Goal: Entertainment & Leisure: Consume media (video, audio)

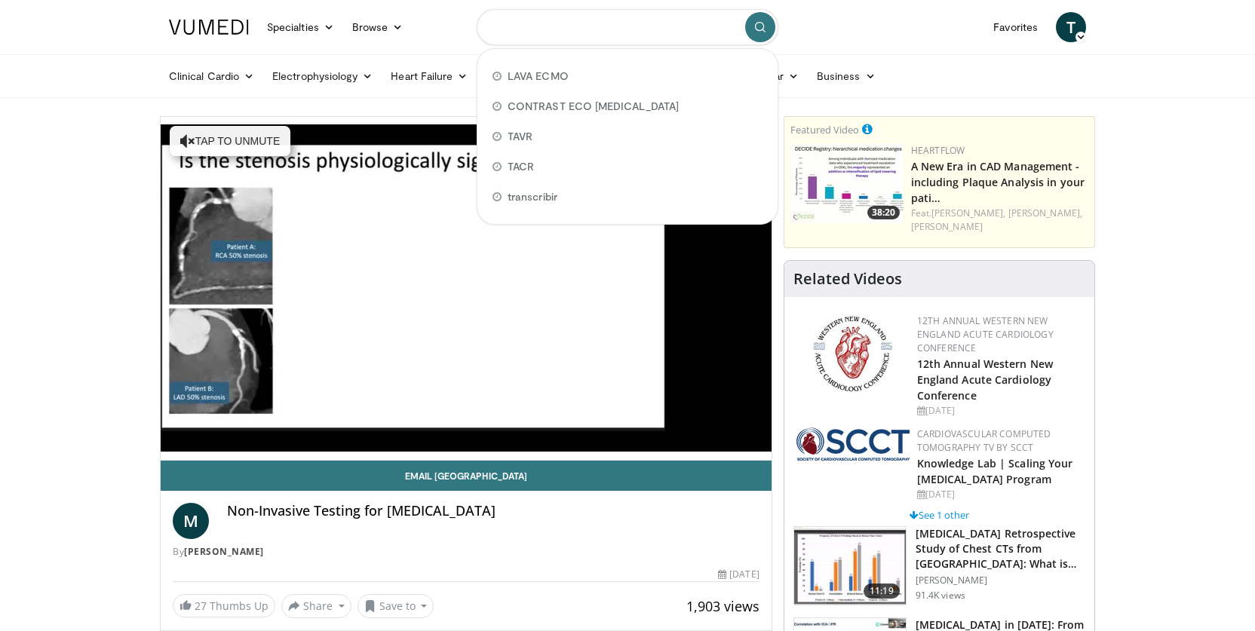
click at [503, 26] on input "Search topics, interventions" at bounding box center [628, 27] width 302 height 36
click at [517, 69] on span "LAVA ECMO" at bounding box center [538, 76] width 61 height 15
type input "*********"
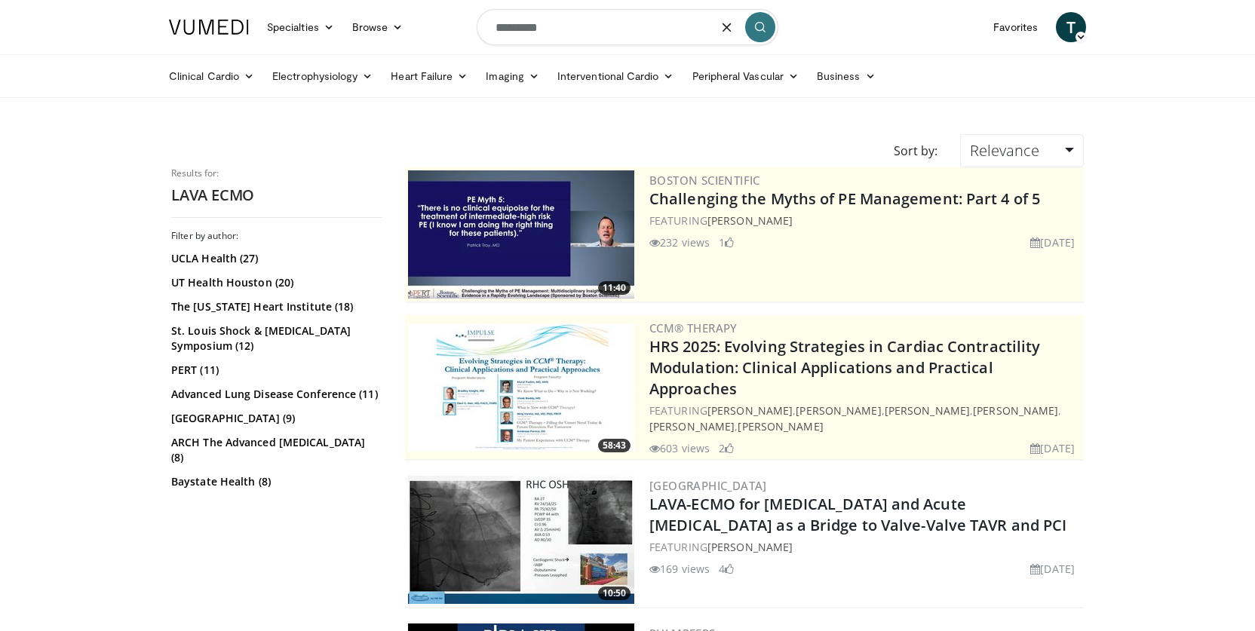
click at [570, 30] on input "*********" at bounding box center [628, 27] width 302 height 36
type input "*"
type input "**********"
click at [762, 25] on icon "submit" at bounding box center [760, 27] width 12 height 12
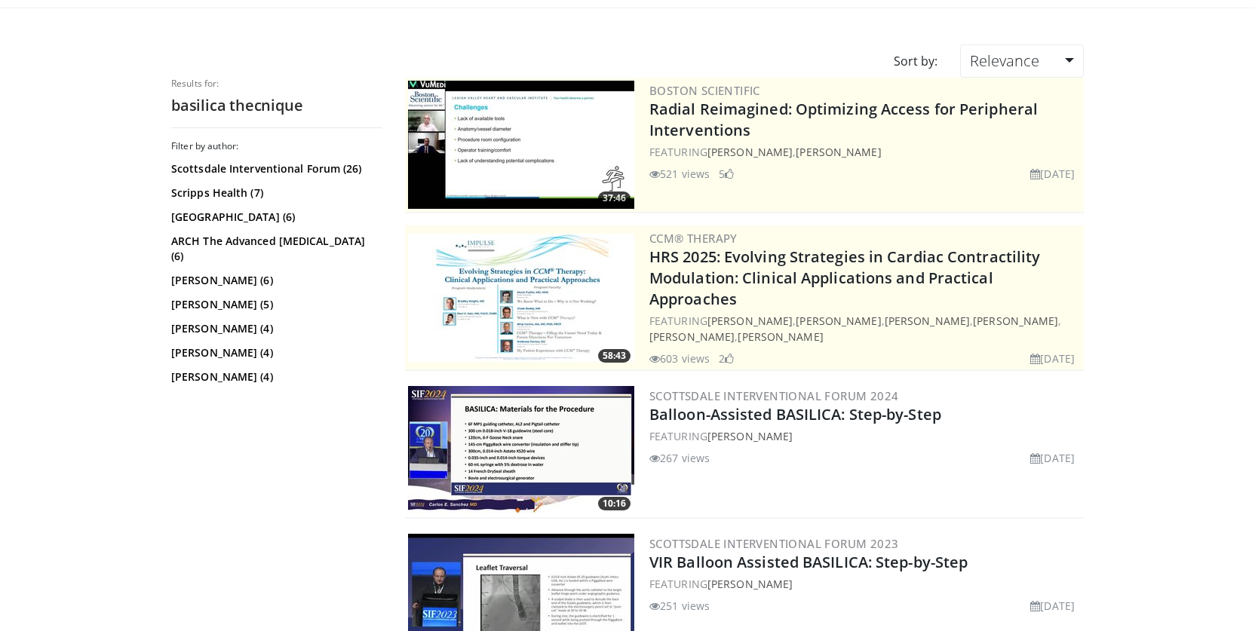
scroll to position [97, 0]
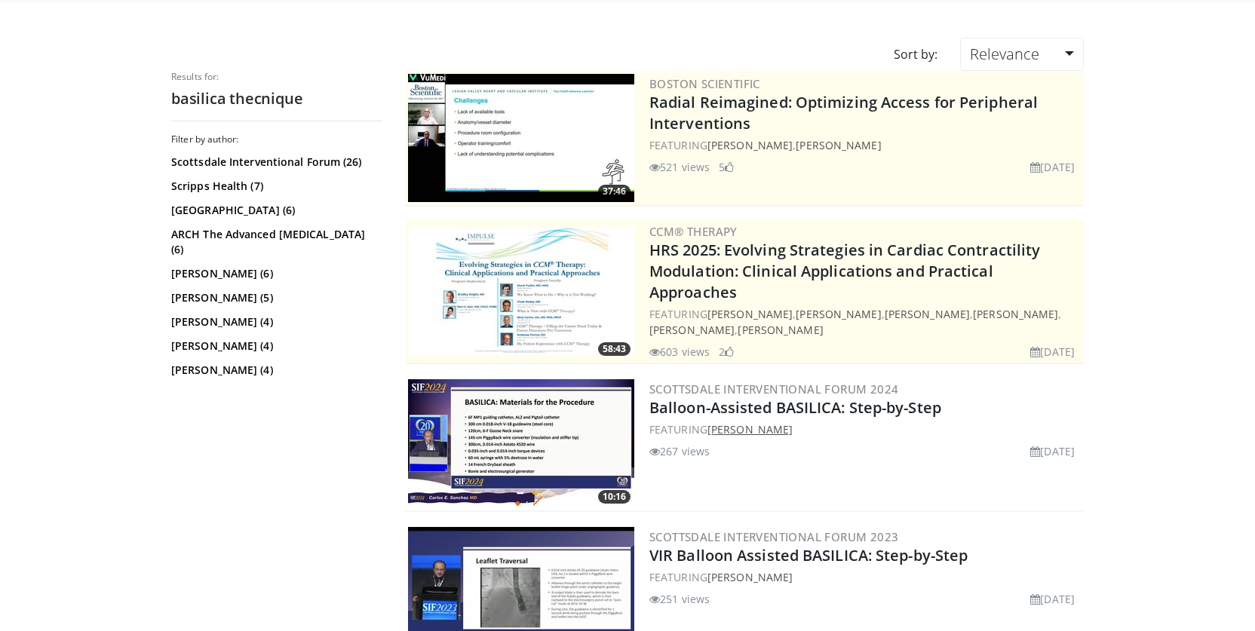
click at [749, 422] on link "Carlos Sanchez" at bounding box center [750, 429] width 85 height 14
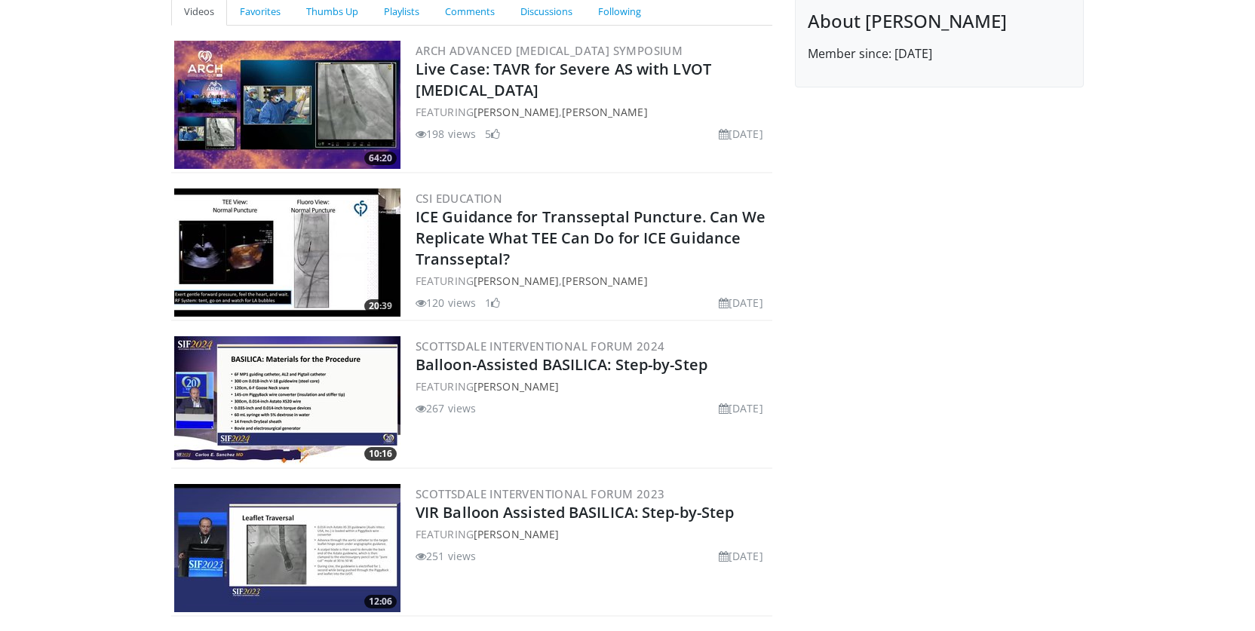
scroll to position [165, 0]
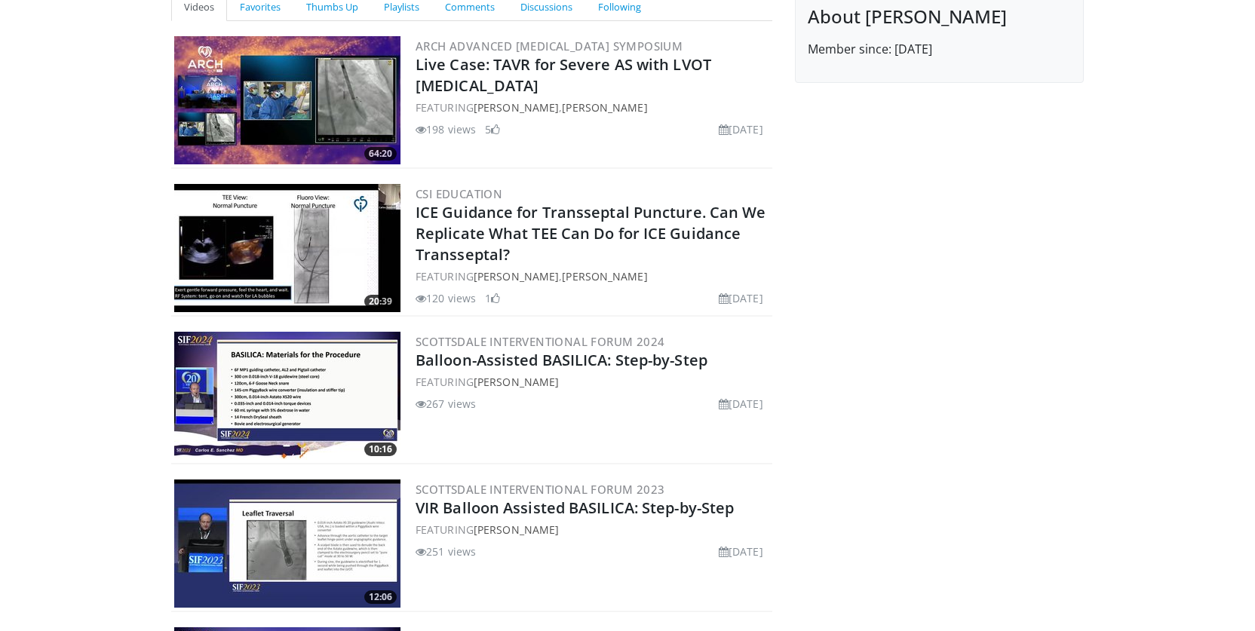
click at [318, 373] on img at bounding box center [287, 396] width 226 height 128
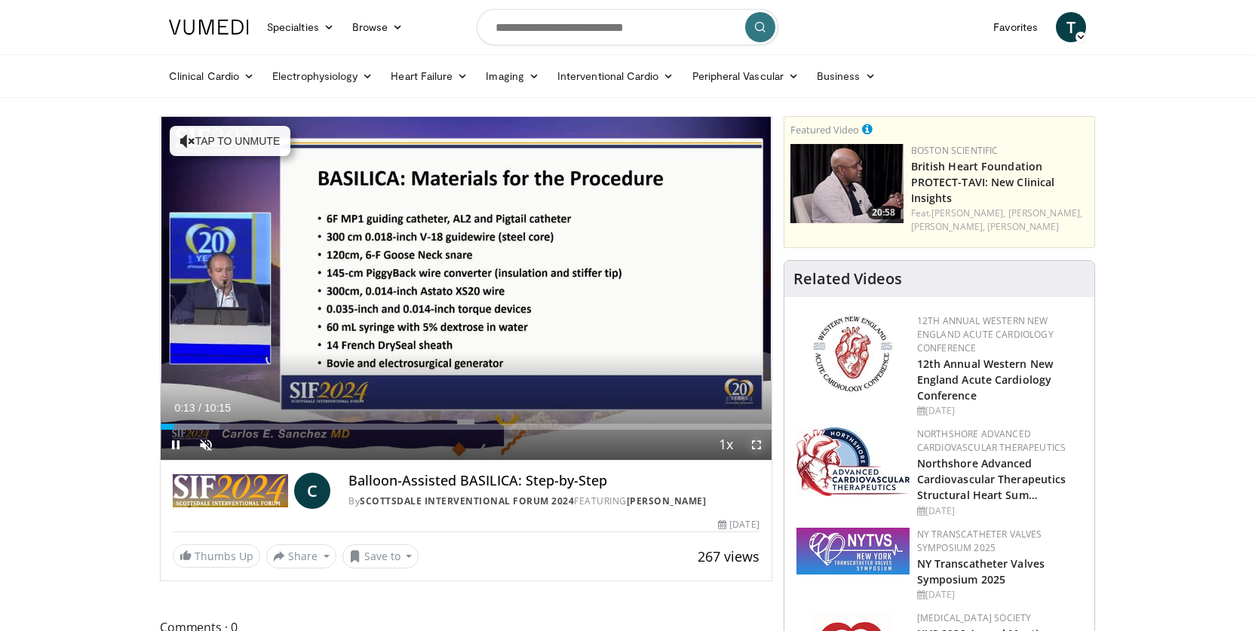
click at [752, 451] on span "Video Player" at bounding box center [757, 445] width 30 height 30
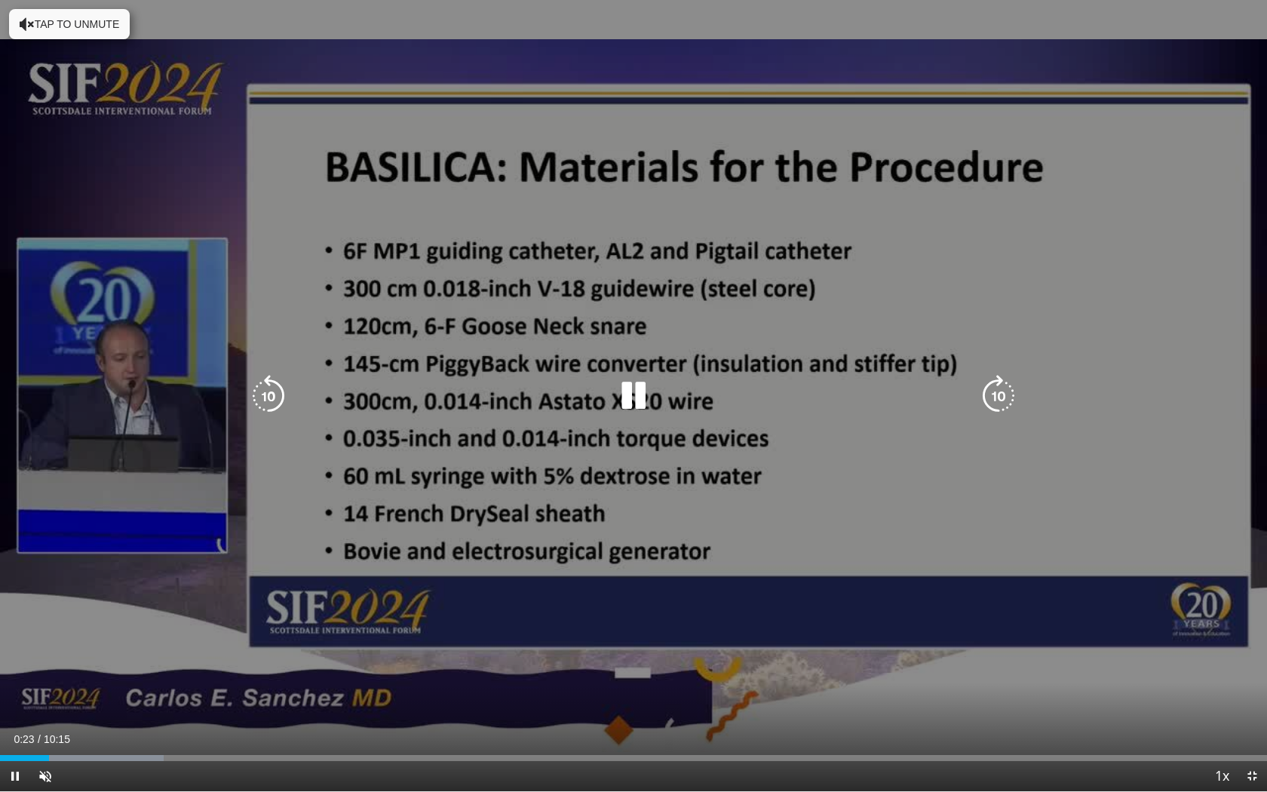
click at [32, 29] on icon "Video Player" at bounding box center [27, 24] width 15 height 15
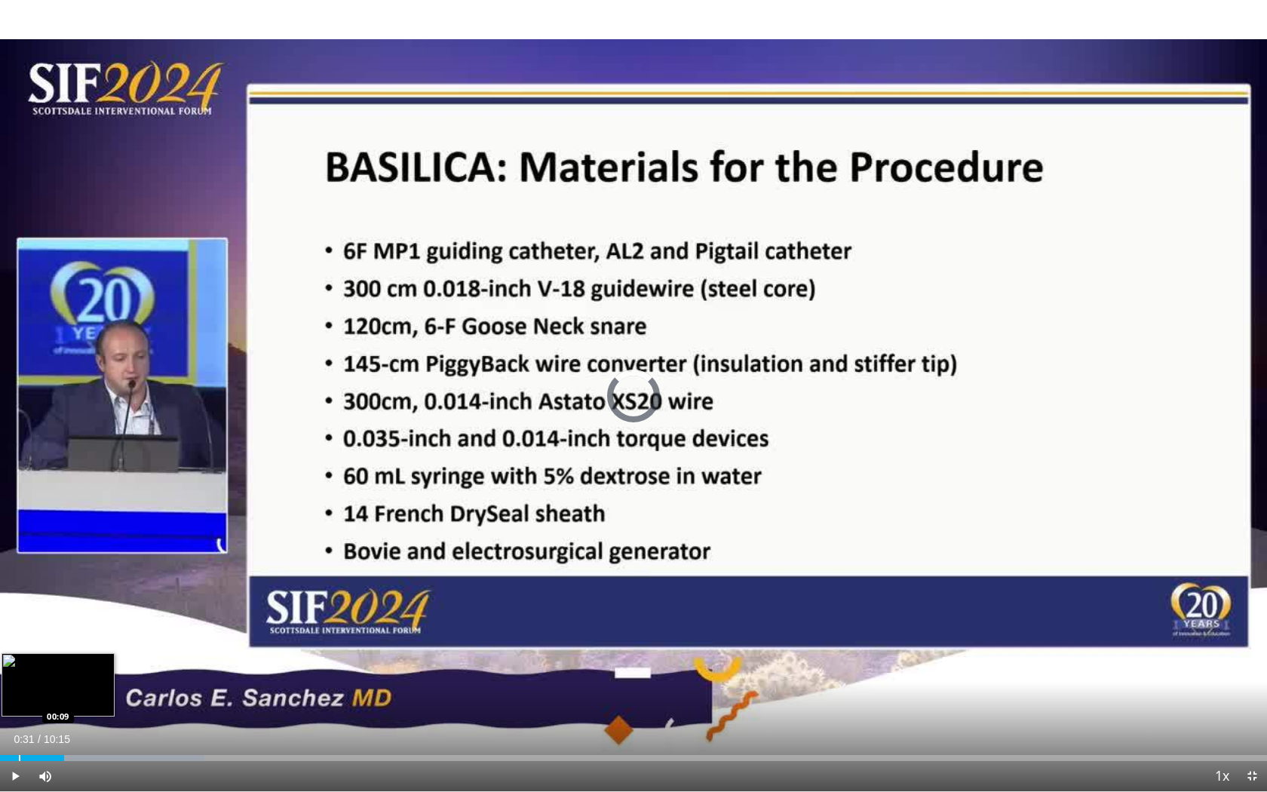
drag, startPoint x: 64, startPoint y: 753, endPoint x: 0, endPoint y: 753, distance: 64.1
click at [0, 631] on div "Loaded : 16.12% 00:10 00:09" at bounding box center [633, 754] width 1267 height 14
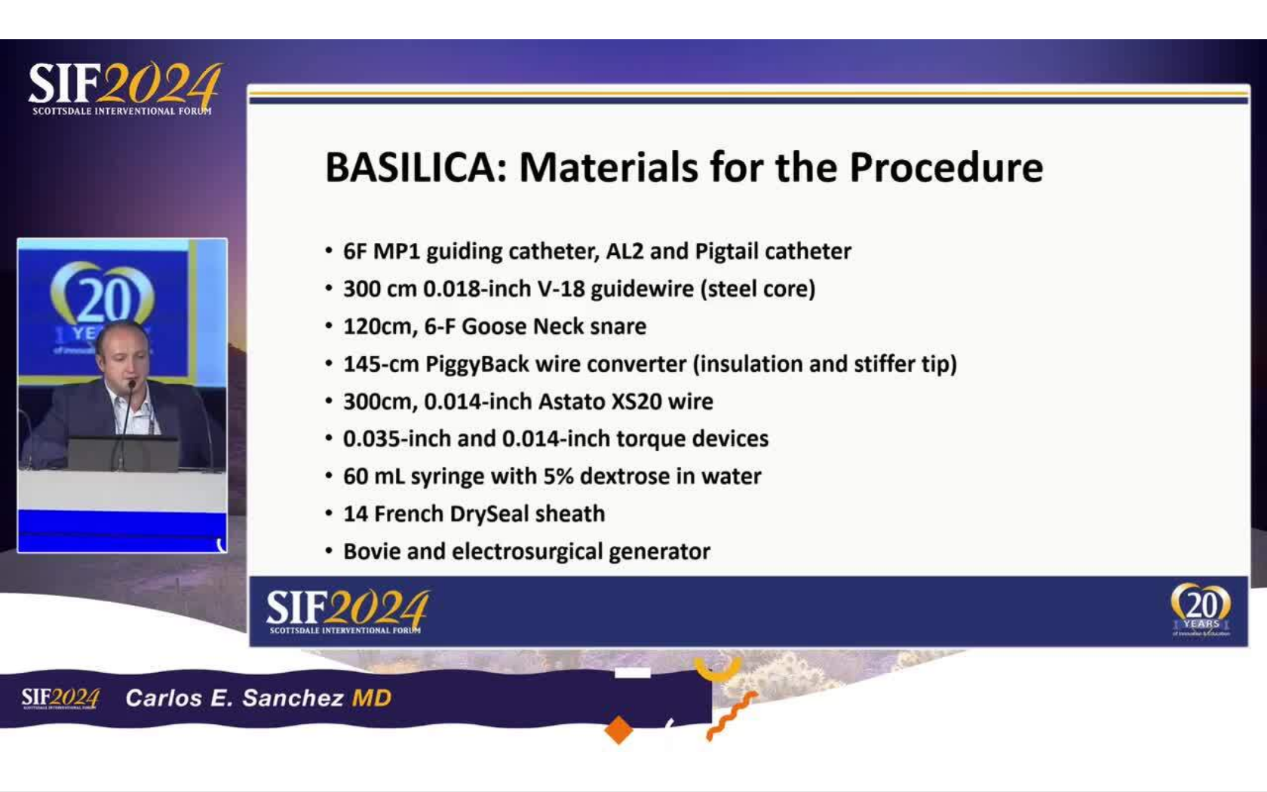
click at [0, 631] on div "10 seconds Tap to unmute" at bounding box center [633, 395] width 1267 height 791
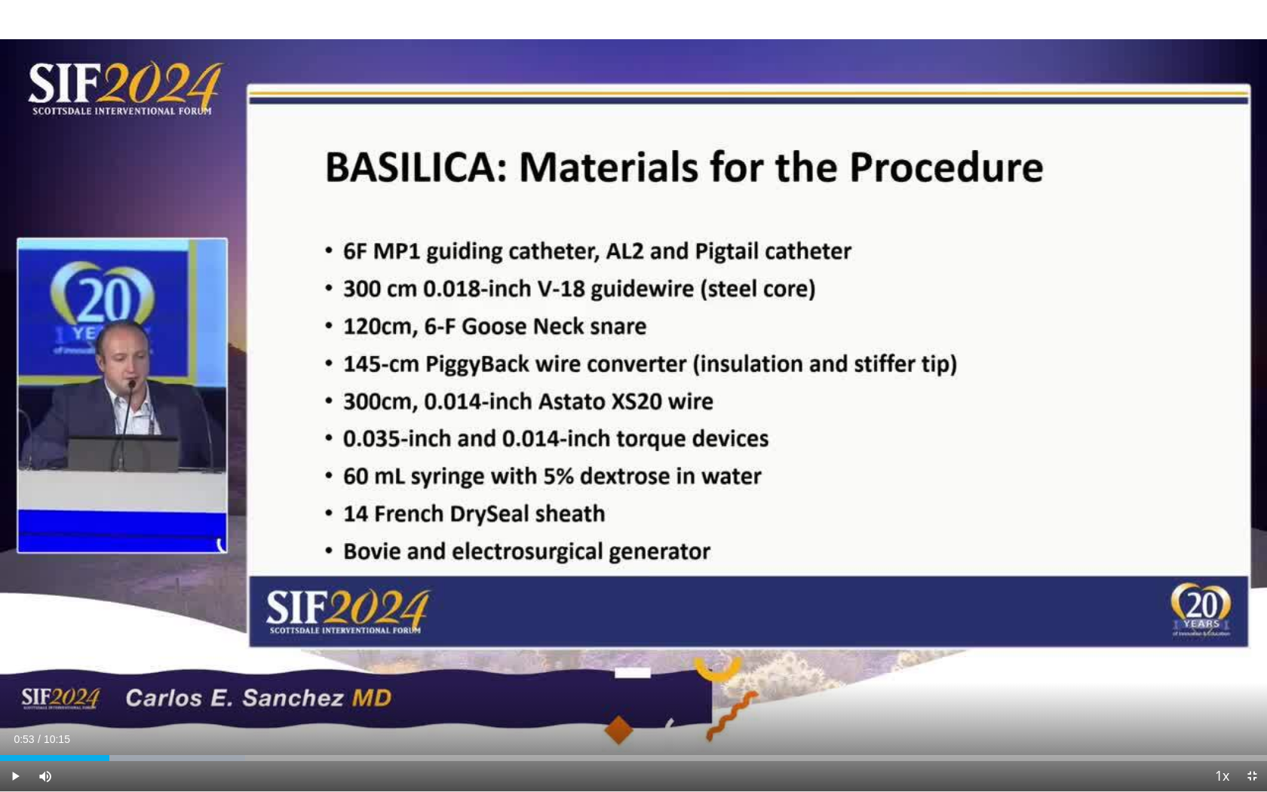
click at [632, 384] on div "10 seconds Tap to unmute" at bounding box center [633, 395] width 1267 height 791
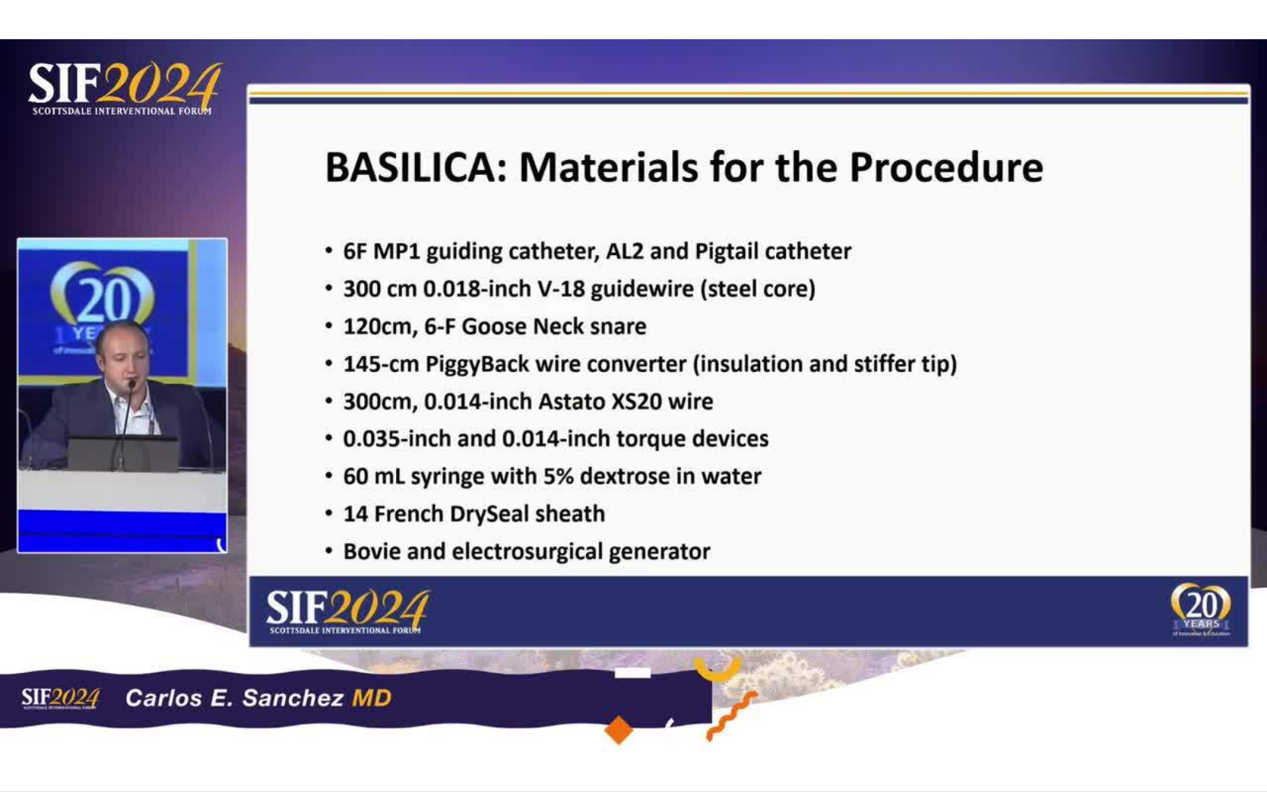
click at [725, 455] on div "10 seconds Tap to unmute" at bounding box center [633, 395] width 1267 height 791
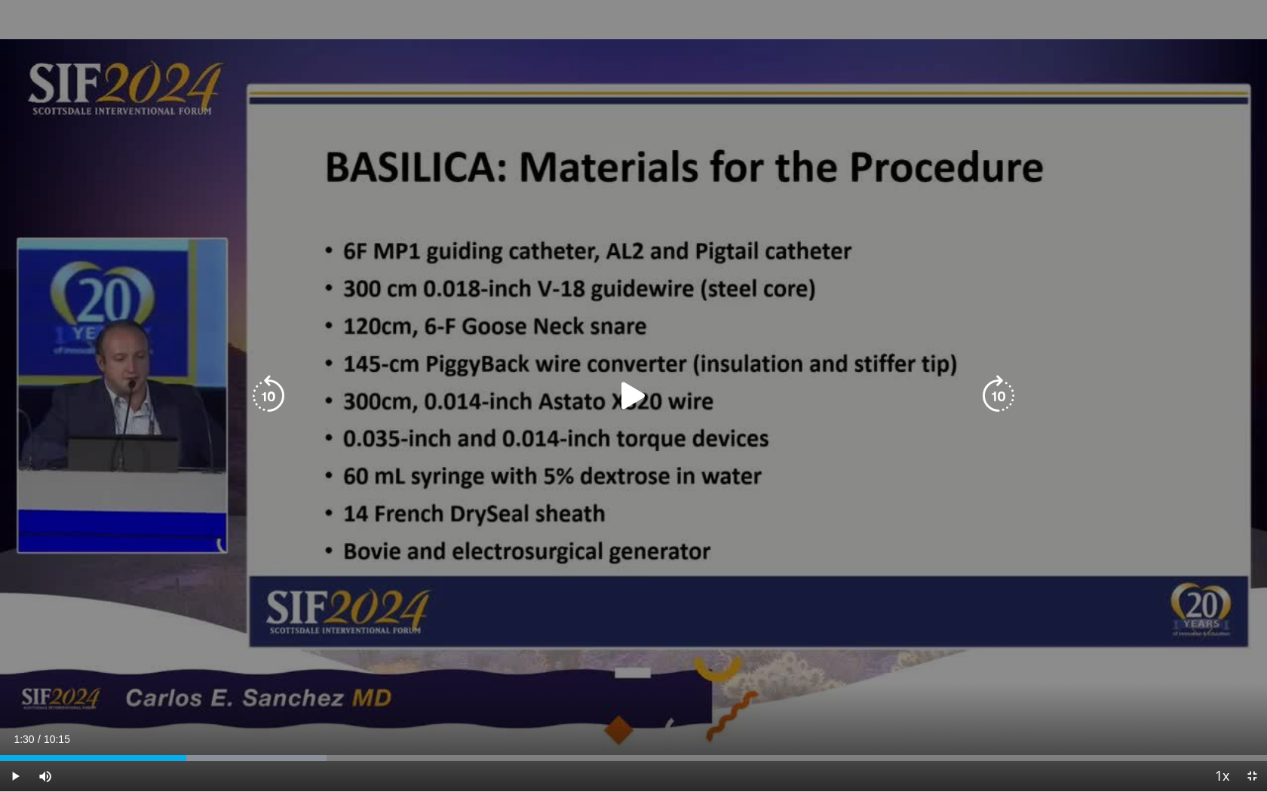
click at [728, 450] on div "10 seconds Tap to unmute" at bounding box center [633, 395] width 1267 height 791
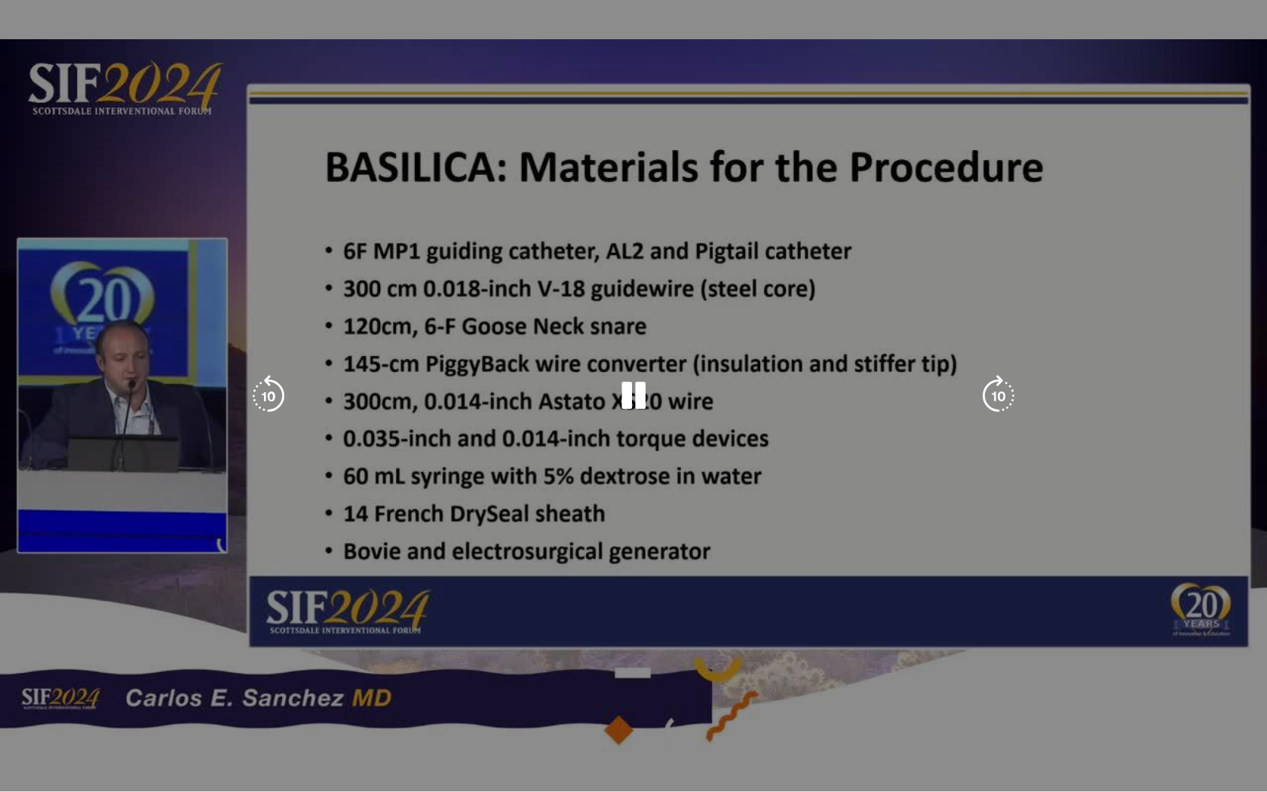
click at [723, 477] on div "10 seconds Tap to unmute" at bounding box center [633, 395] width 1267 height 791
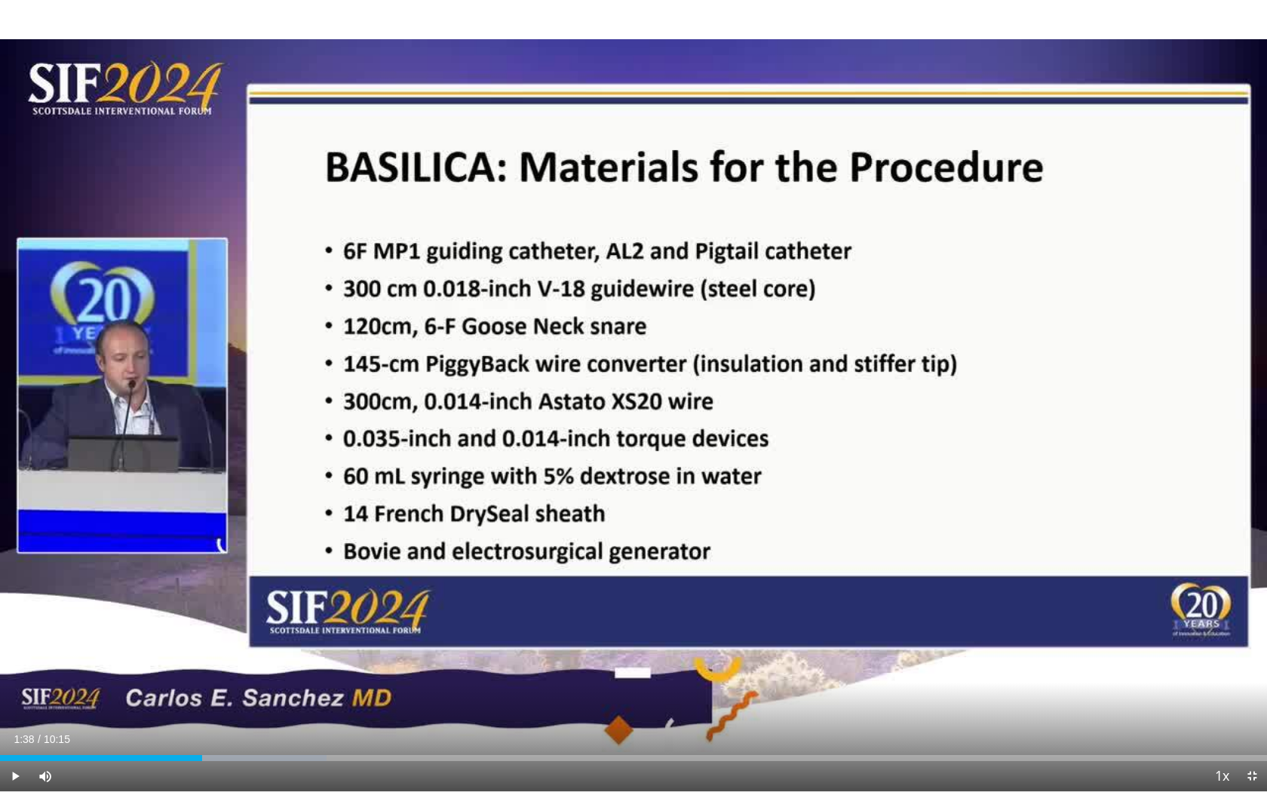
click at [723, 475] on div "10 seconds Tap to unmute" at bounding box center [633, 395] width 1267 height 791
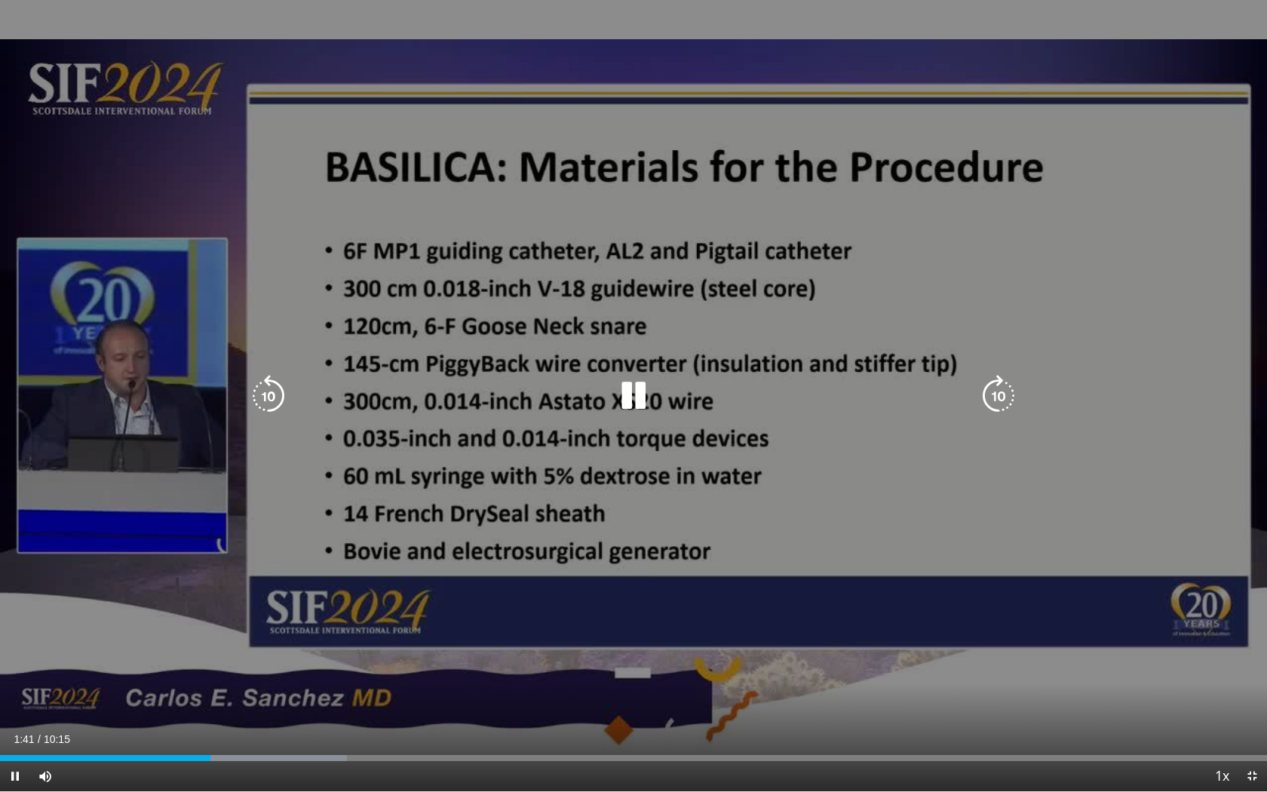
click at [866, 444] on div "10 seconds Tap to unmute" at bounding box center [633, 395] width 1267 height 791
click at [761, 450] on div "10 seconds Tap to unmute" at bounding box center [633, 395] width 1267 height 791
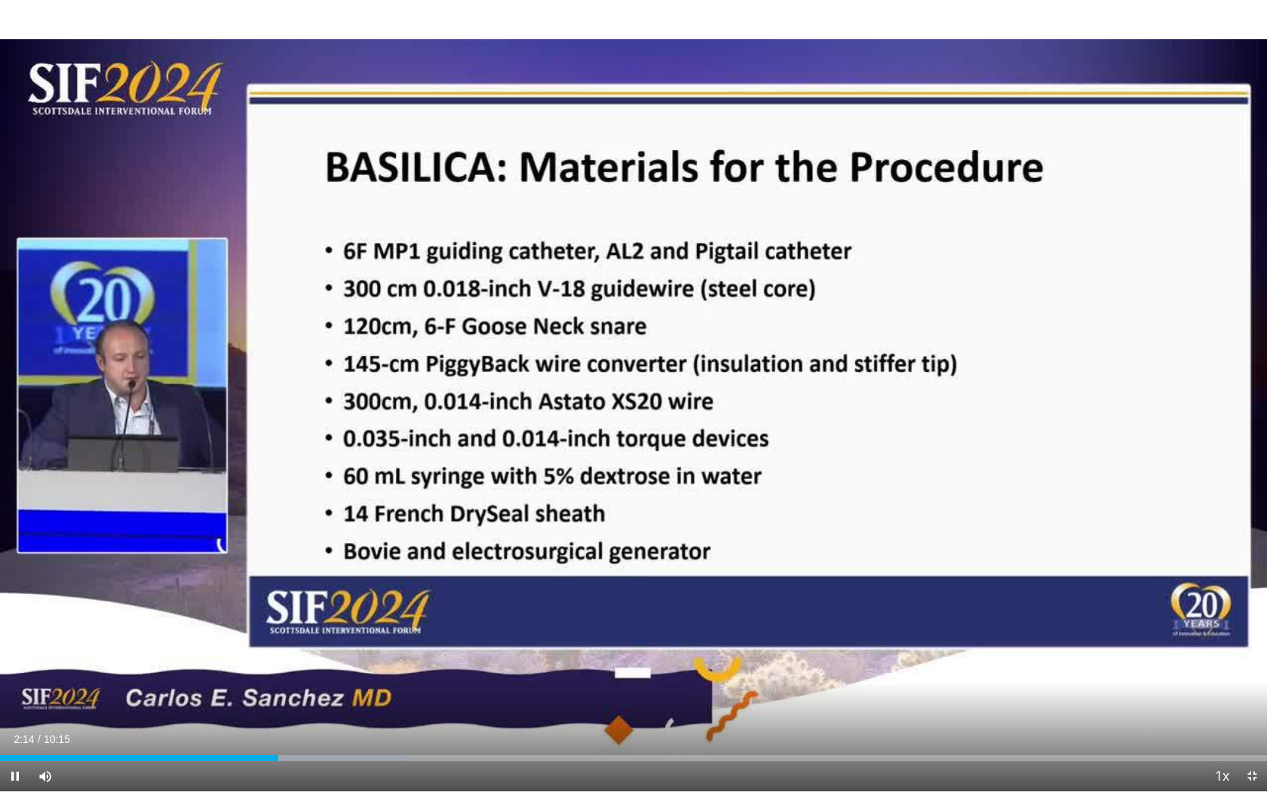
click at [732, 471] on div "10 seconds Tap to unmute" at bounding box center [633, 395] width 1267 height 791
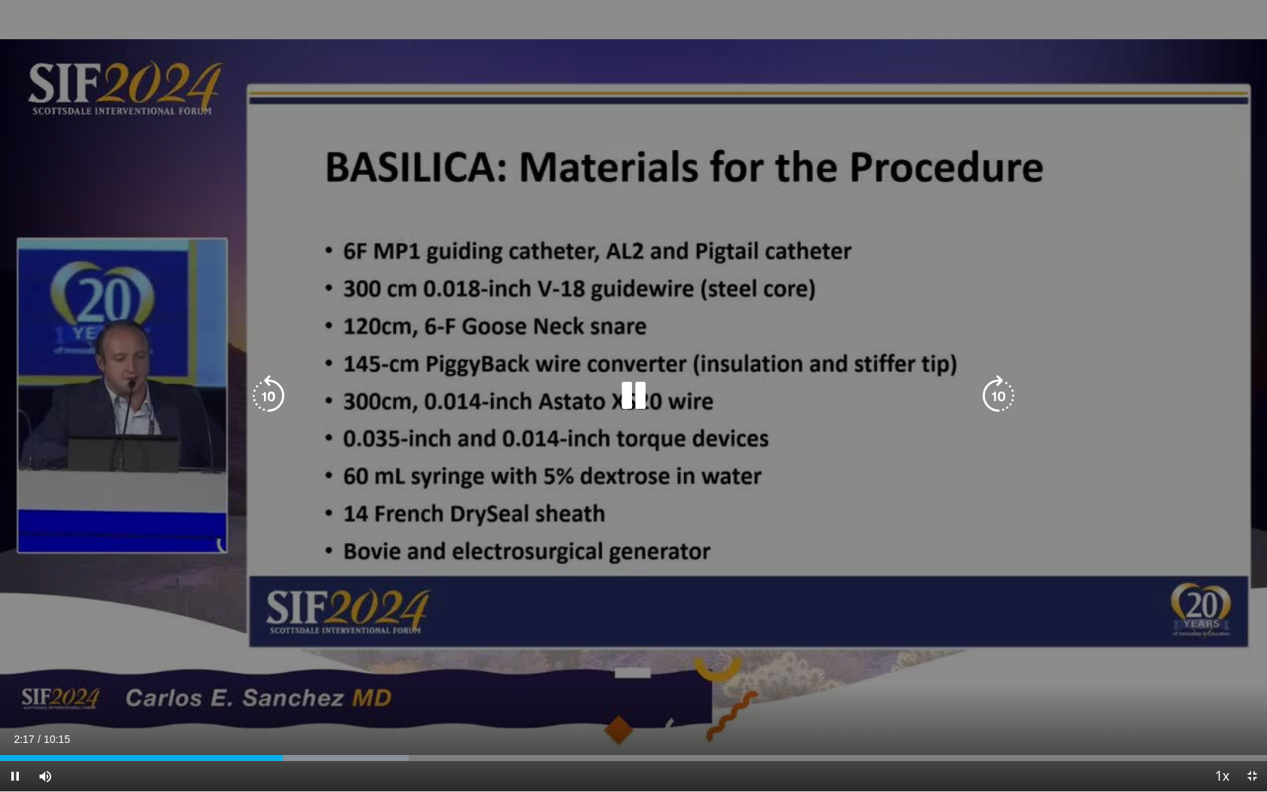
click at [732, 472] on div "10 seconds Tap to unmute" at bounding box center [633, 395] width 1267 height 791
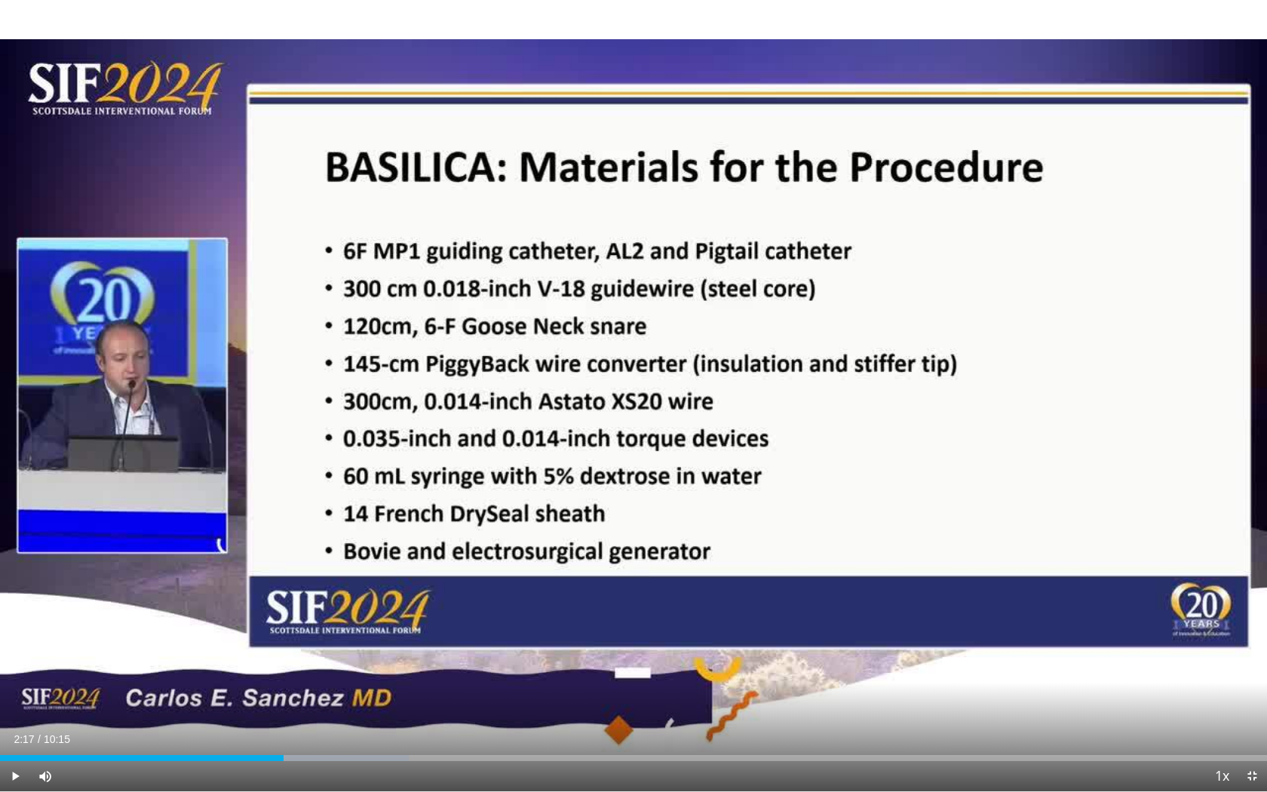
click at [732, 472] on div "10 seconds Tap to unmute" at bounding box center [633, 395] width 1267 height 791
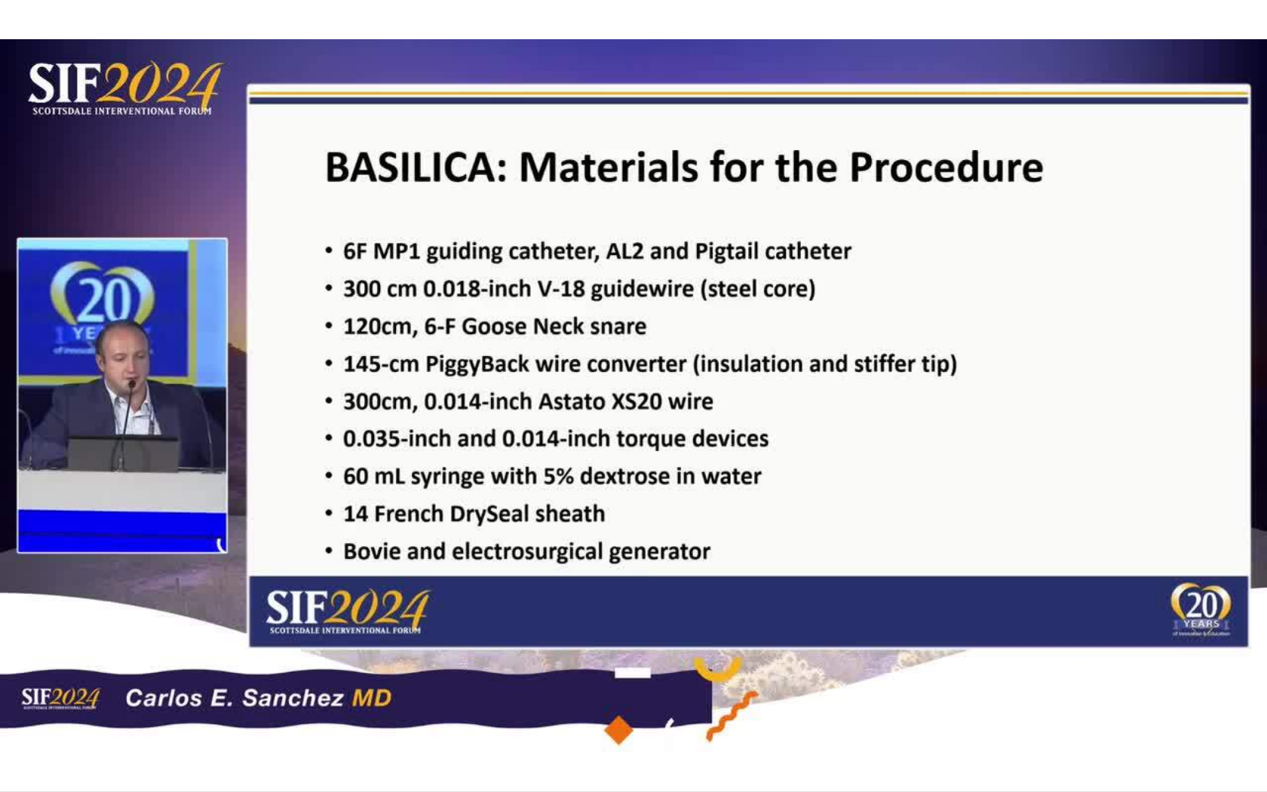
click at [732, 472] on div "10 seconds Tap to unmute" at bounding box center [633, 395] width 1267 height 791
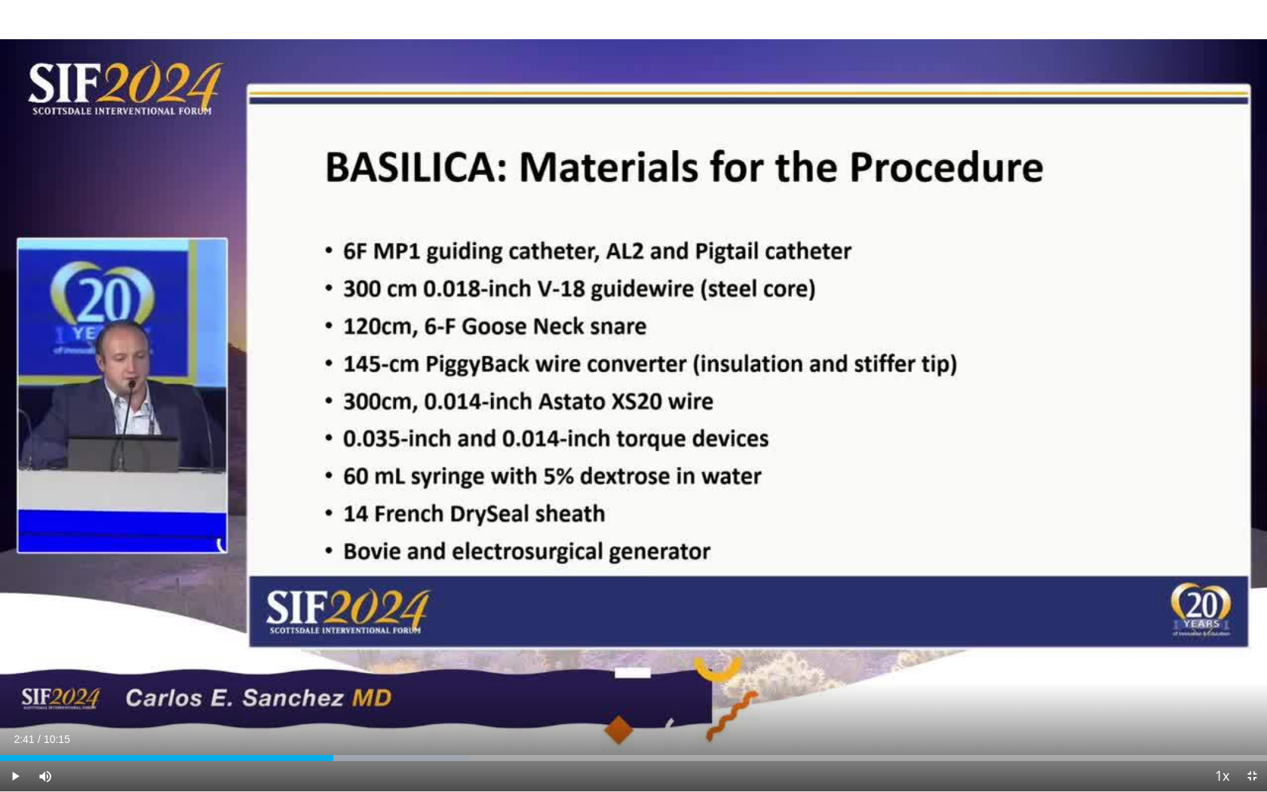
click at [778, 510] on div "10 seconds Tap to unmute" at bounding box center [633, 395] width 1267 height 791
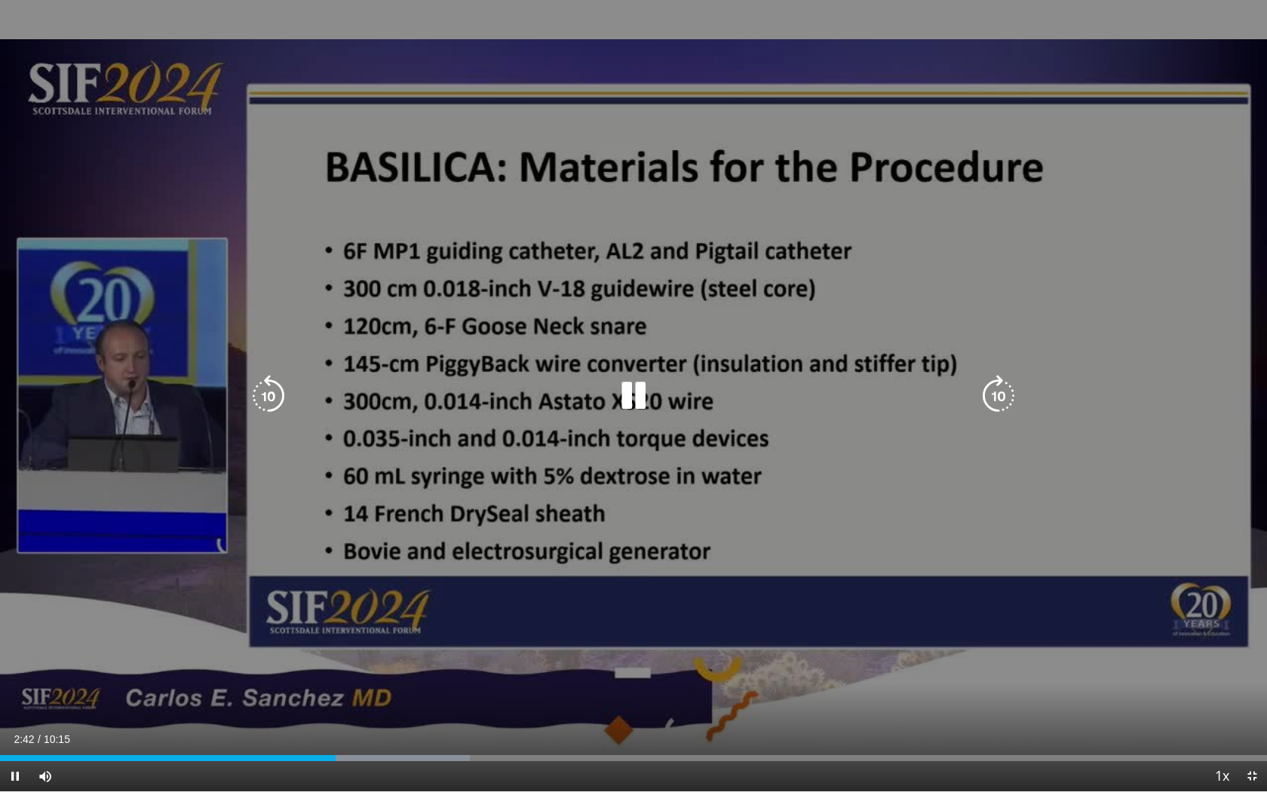
click at [739, 483] on div "10 seconds Tap to unmute" at bounding box center [633, 395] width 1267 height 791
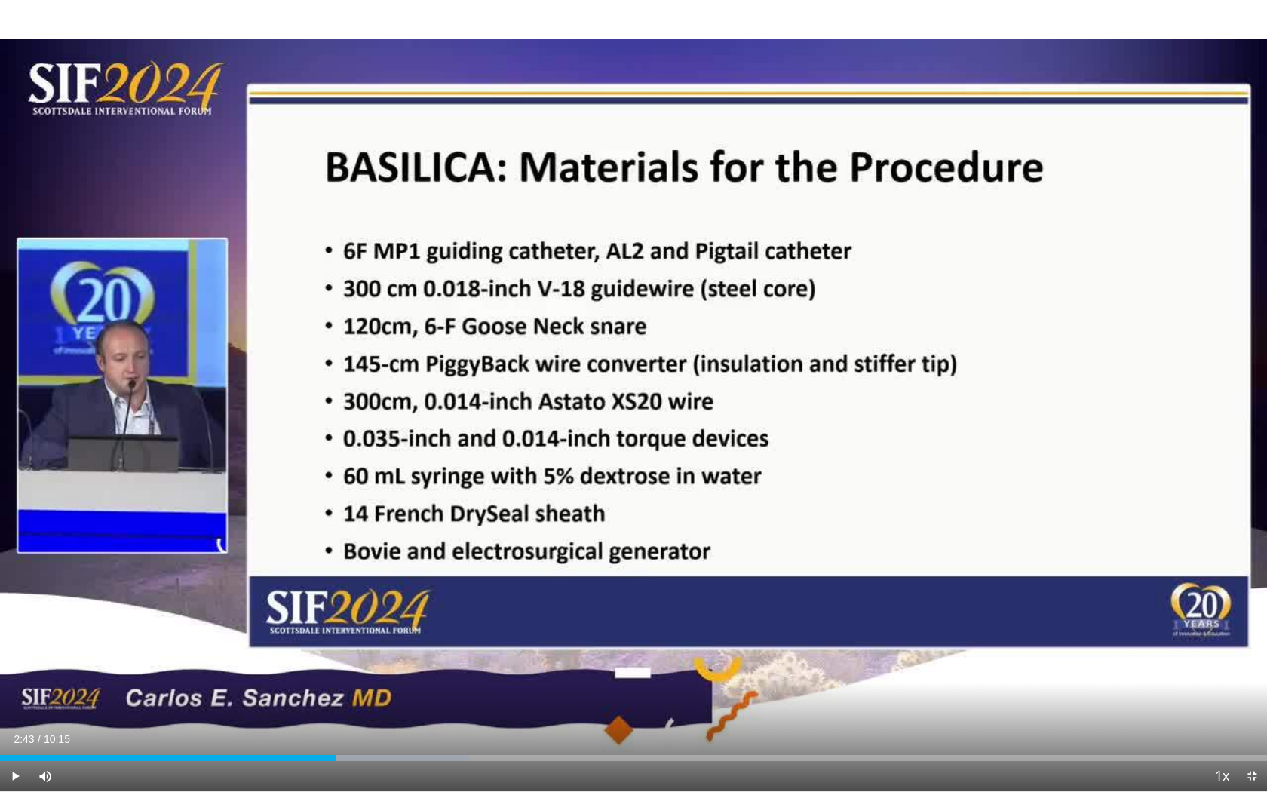
click at [739, 483] on div "10 seconds Tap to unmute" at bounding box center [633, 395] width 1267 height 791
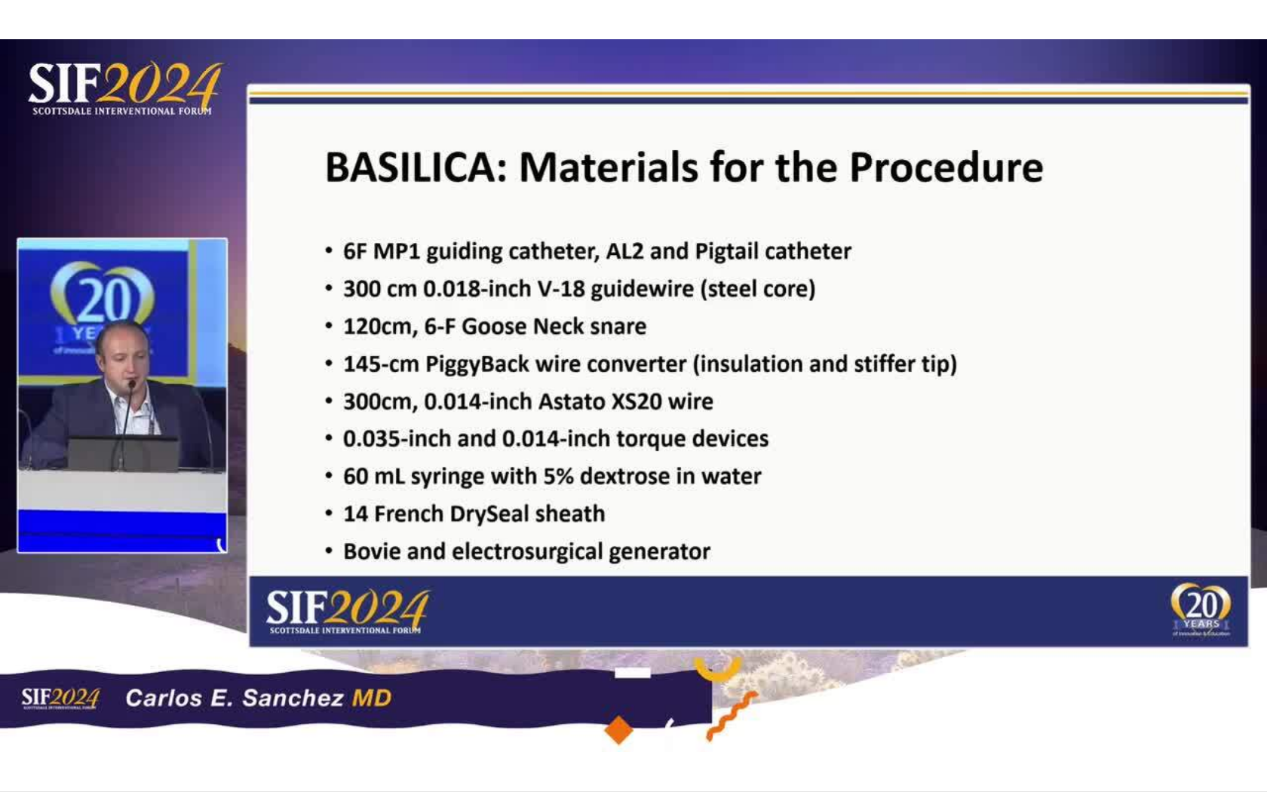
click at [739, 483] on div "10 seconds Tap to unmute" at bounding box center [633, 395] width 1267 height 791
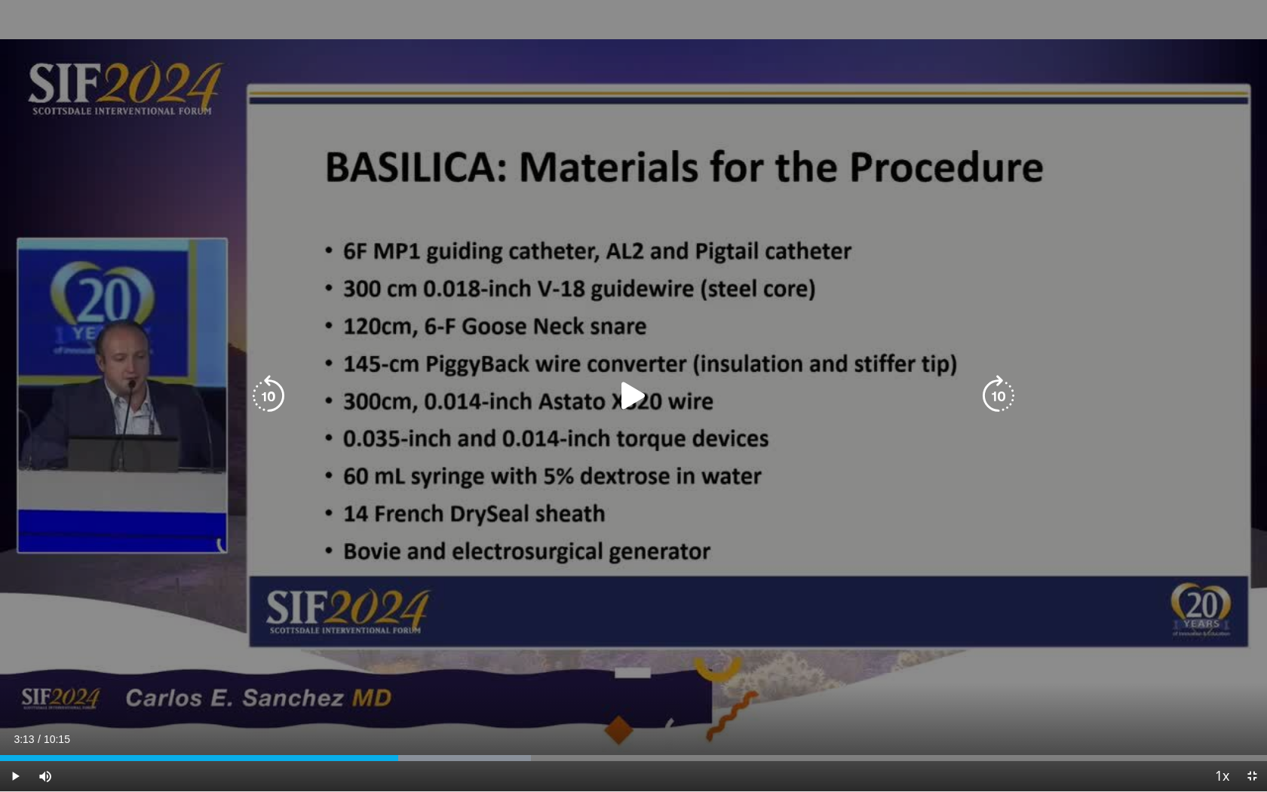
click at [640, 390] on icon "Video Player" at bounding box center [634, 396] width 42 height 42
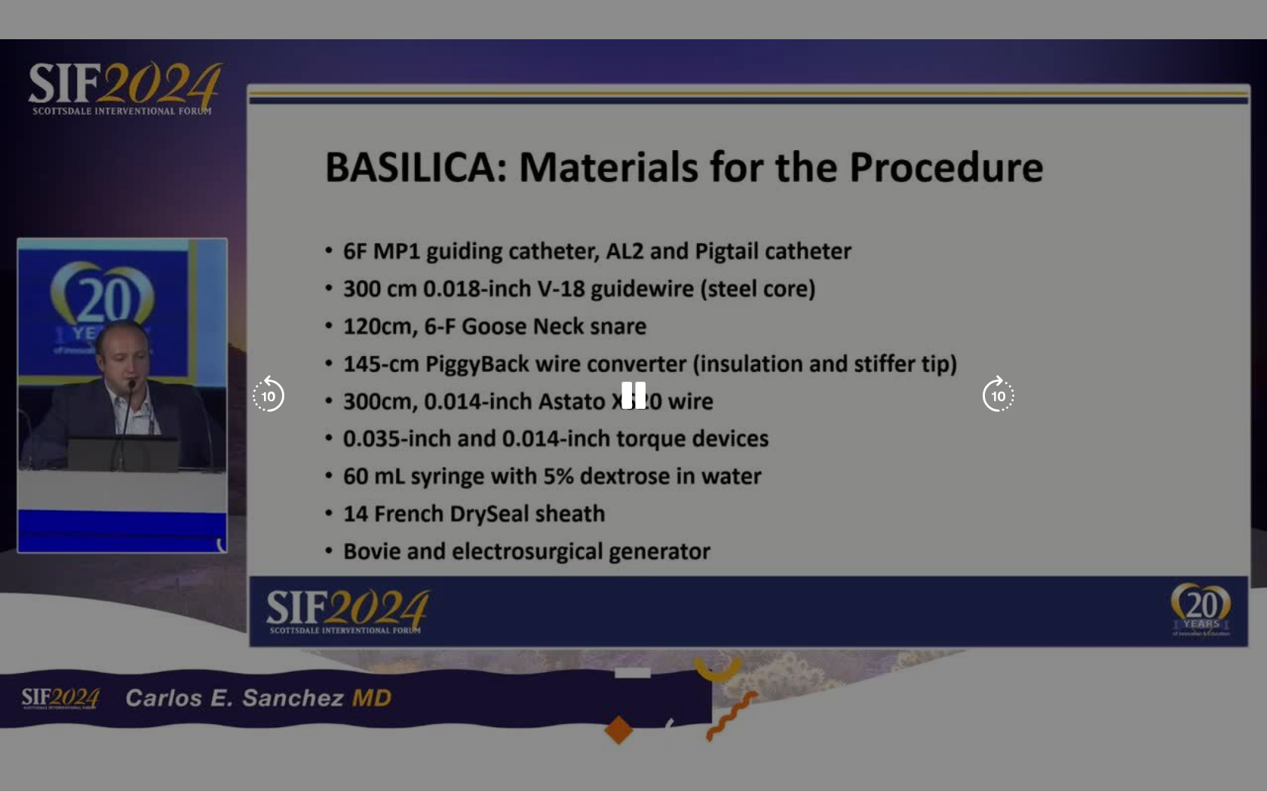
click at [669, 514] on div "10 seconds Tap to unmute" at bounding box center [633, 395] width 1267 height 791
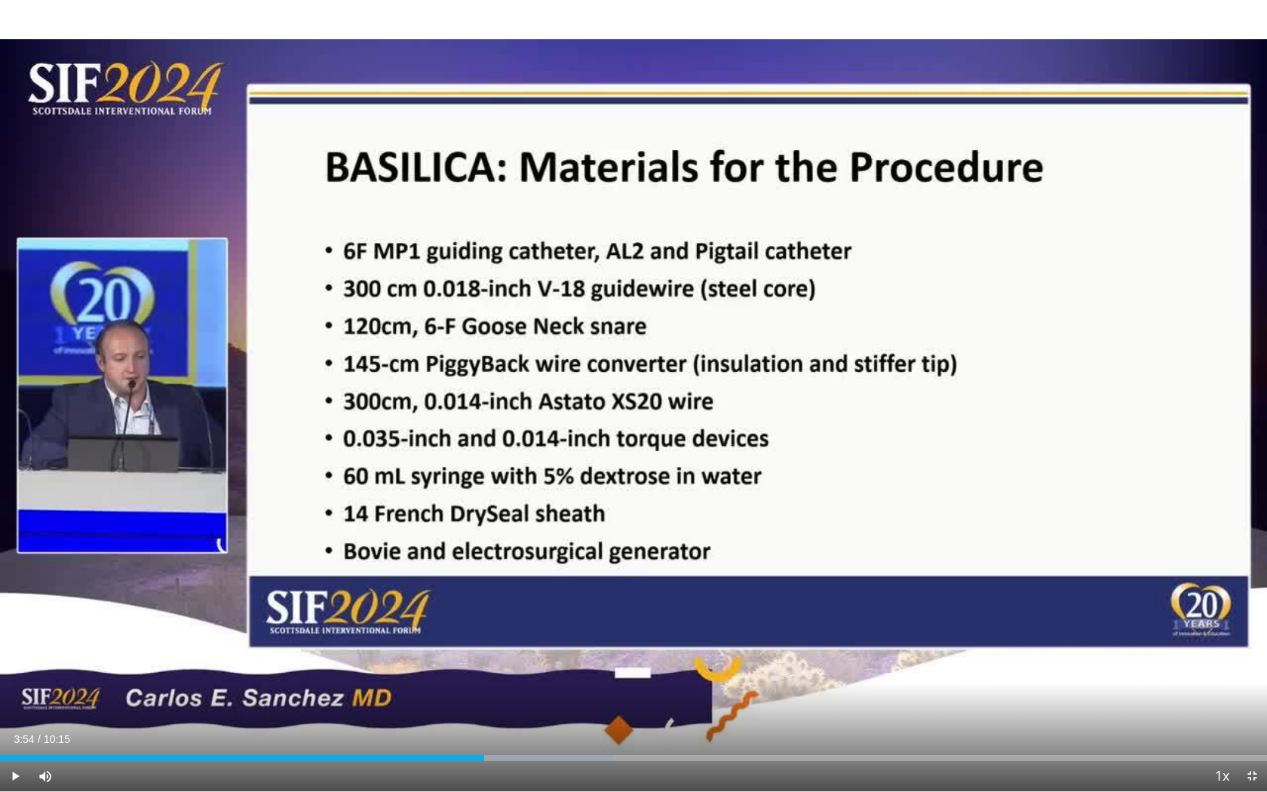
click at [668, 514] on div "10 seconds Tap to unmute" at bounding box center [633, 395] width 1267 height 791
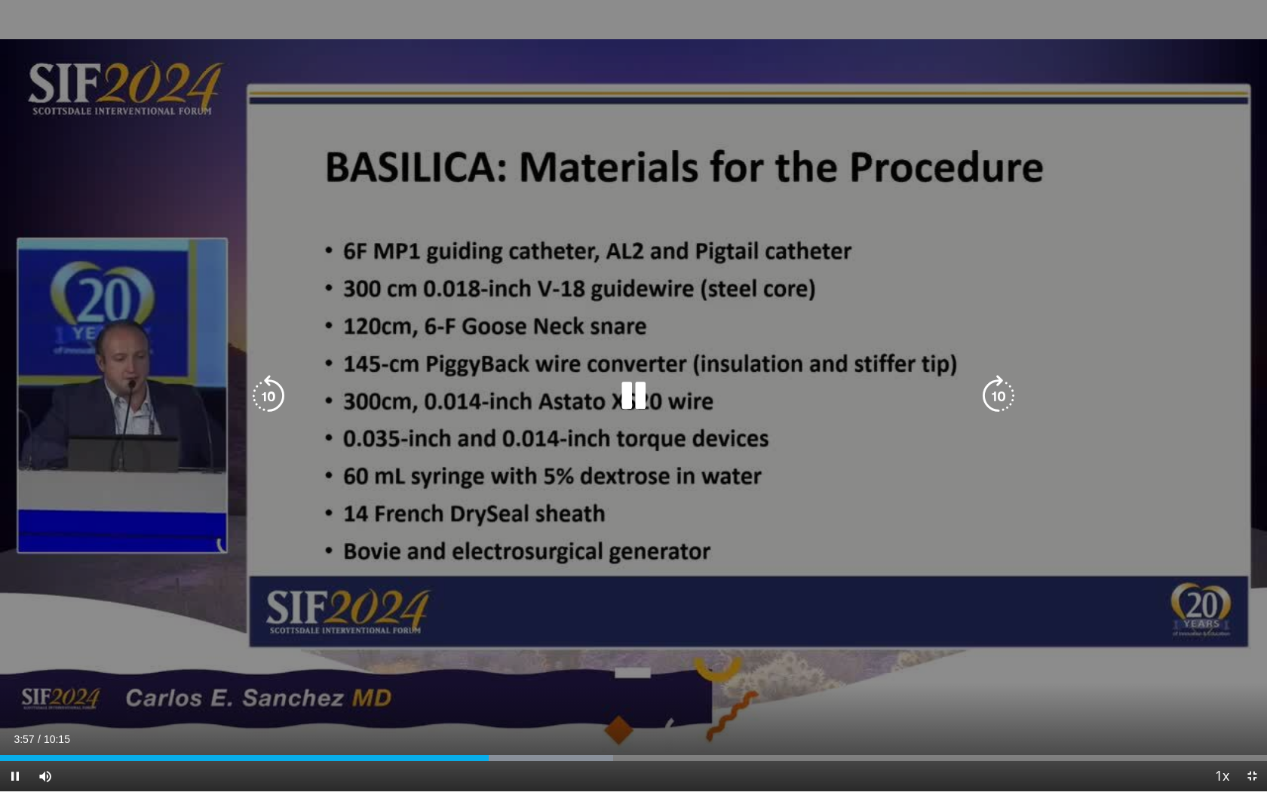
drag, startPoint x: 782, startPoint y: 524, endPoint x: 754, endPoint y: 524, distance: 28.7
click at [781, 524] on div "10 seconds Tap to unmute" at bounding box center [633, 395] width 1267 height 791
click at [720, 524] on div "10 seconds Tap to unmute" at bounding box center [633, 395] width 1267 height 791
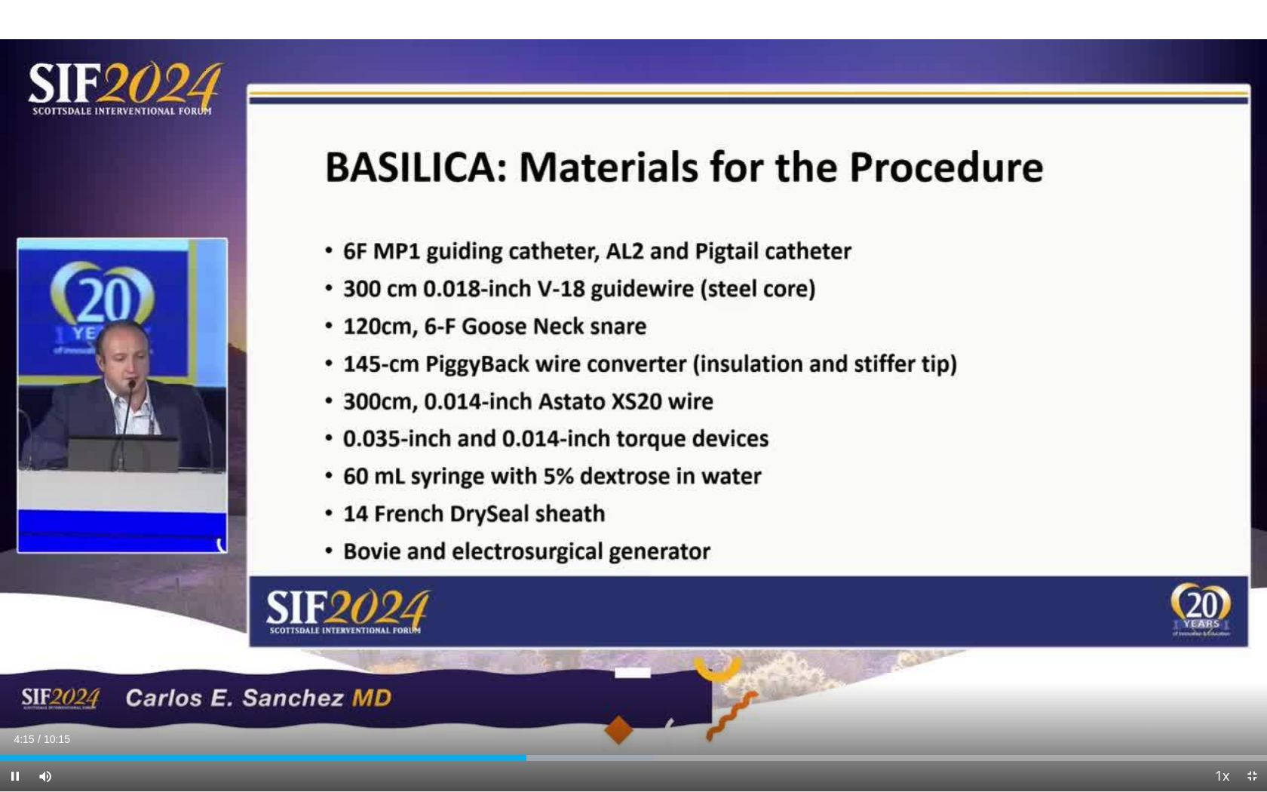
drag, startPoint x: 720, startPoint y: 524, endPoint x: 751, endPoint y: 524, distance: 30.9
click at [751, 524] on div "10 seconds Tap to unmute" at bounding box center [633, 395] width 1267 height 791
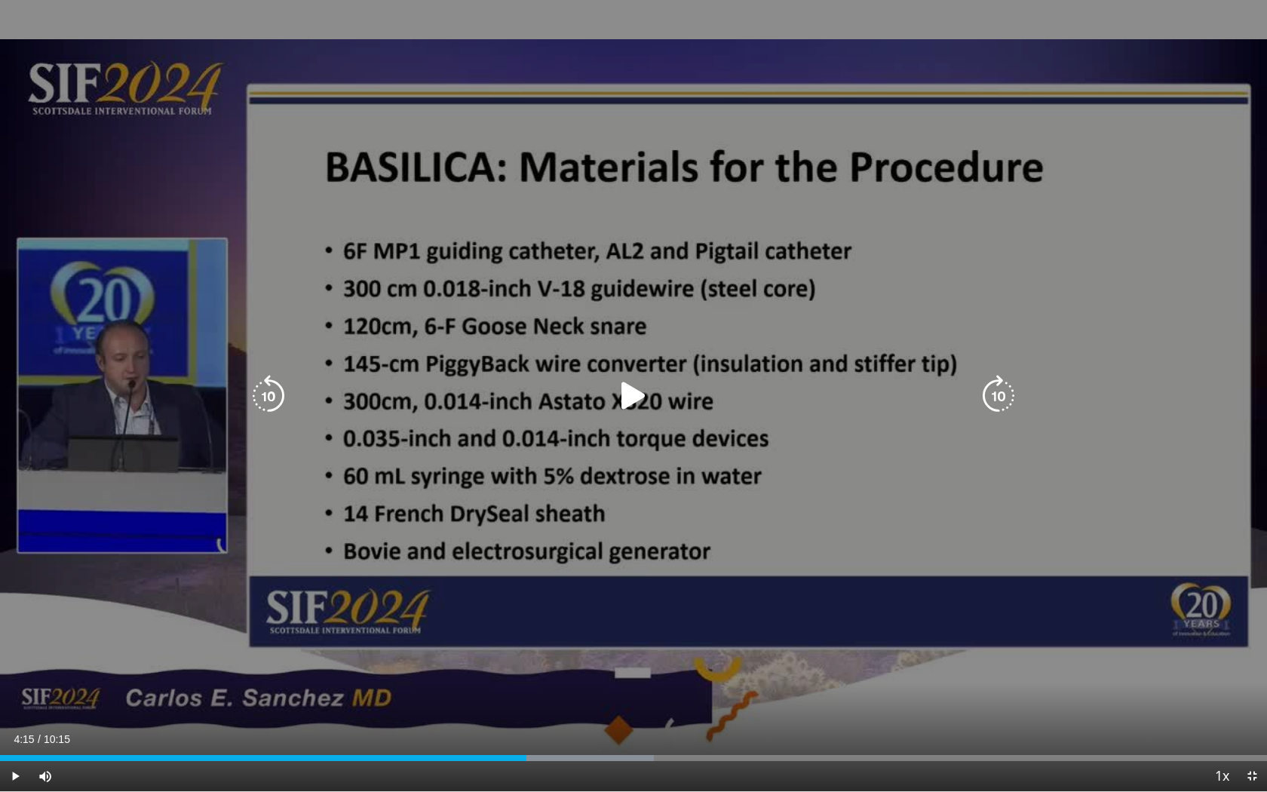
drag, startPoint x: 749, startPoint y: 508, endPoint x: 696, endPoint y: 600, distance: 106.1
click at [732, 536] on div "10 seconds Tap to unmute" at bounding box center [633, 395] width 1267 height 791
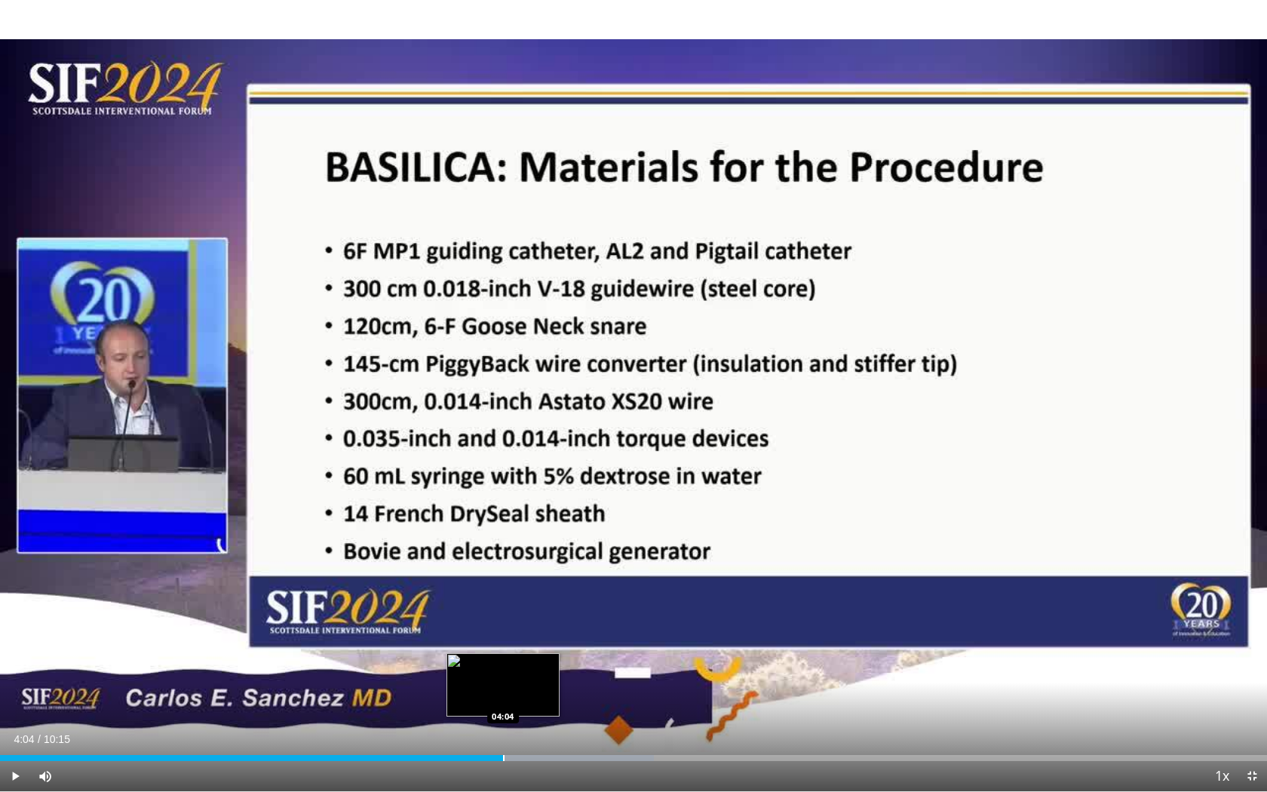
click at [503, 631] on div "Progress Bar" at bounding box center [504, 758] width 2 height 6
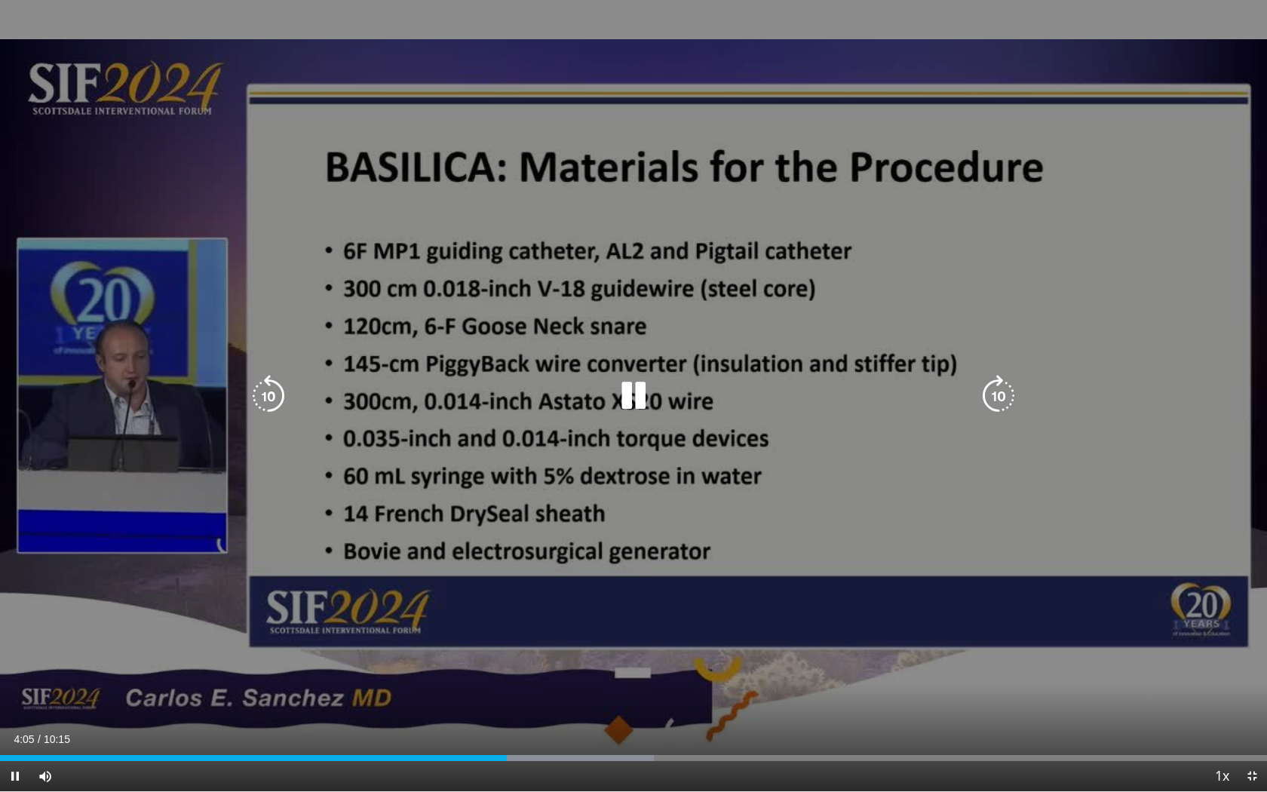
drag, startPoint x: 547, startPoint y: 607, endPoint x: 551, endPoint y: 593, distance: 15.0
click at [547, 607] on div "10 seconds Tap to unmute" at bounding box center [633, 395] width 1267 height 791
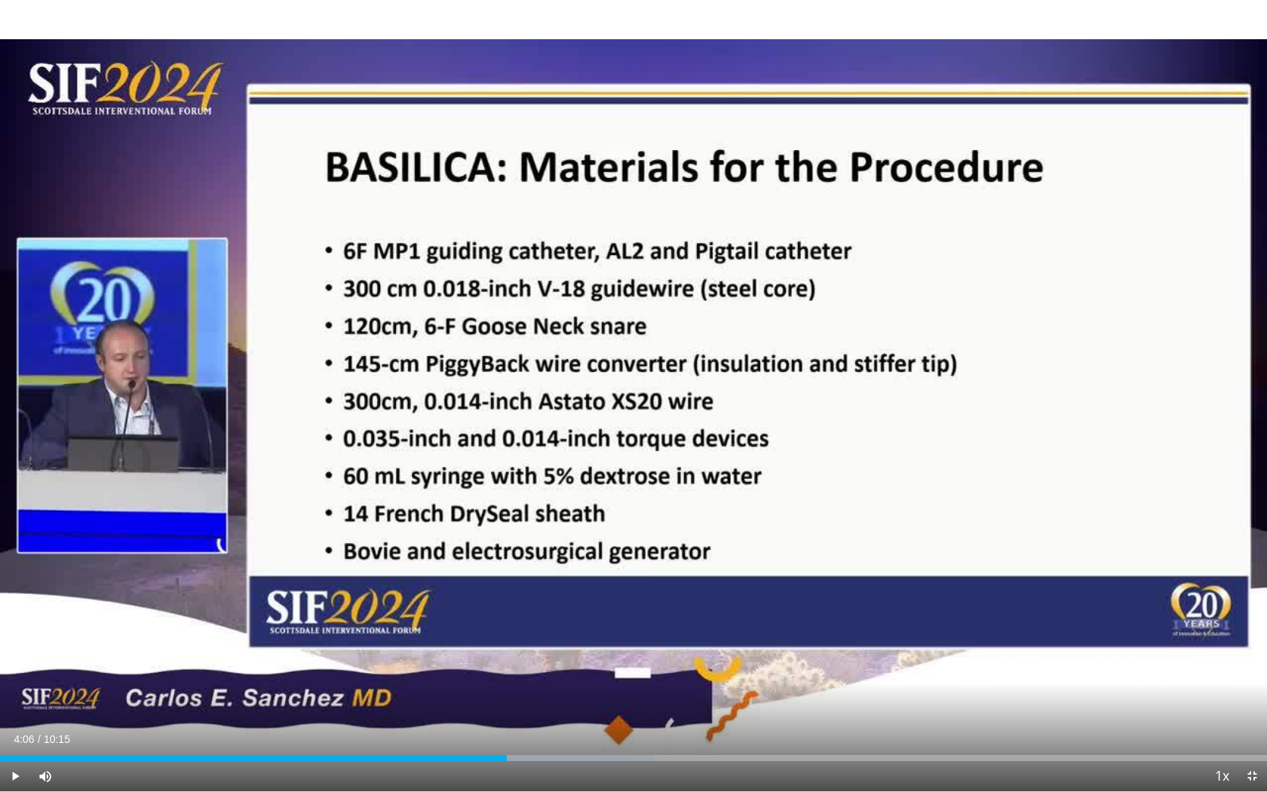
click at [570, 461] on div "10 seconds Tap to unmute" at bounding box center [633, 395] width 1267 height 791
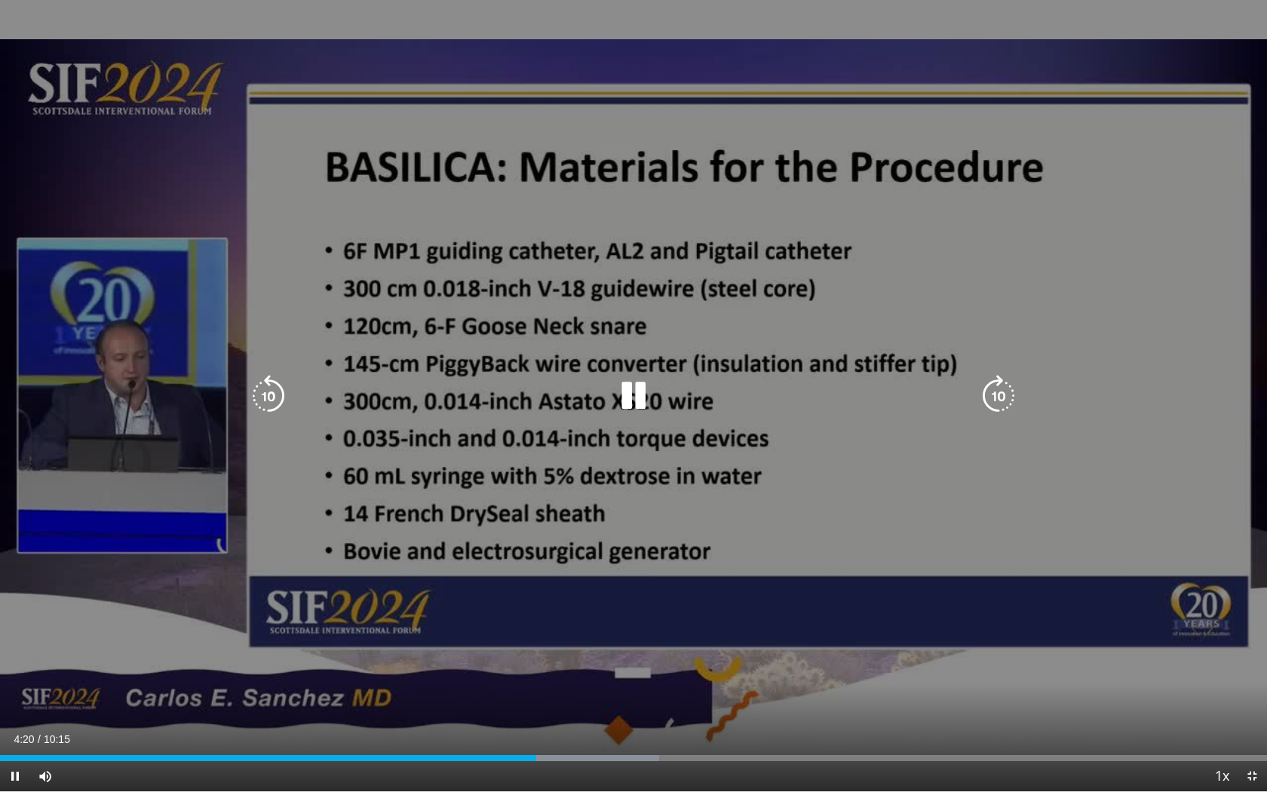
drag, startPoint x: 576, startPoint y: 348, endPoint x: 622, endPoint y: 376, distance: 54.9
click at [622, 376] on div "10 seconds Tap to unmute" at bounding box center [633, 395] width 1267 height 791
click at [616, 403] on icon "Video Player" at bounding box center [634, 396] width 42 height 42
click at [662, 431] on div "10 seconds Tap to unmute" at bounding box center [633, 395] width 1267 height 791
click at [665, 478] on div "10 seconds Tap to unmute" at bounding box center [633, 395] width 1267 height 791
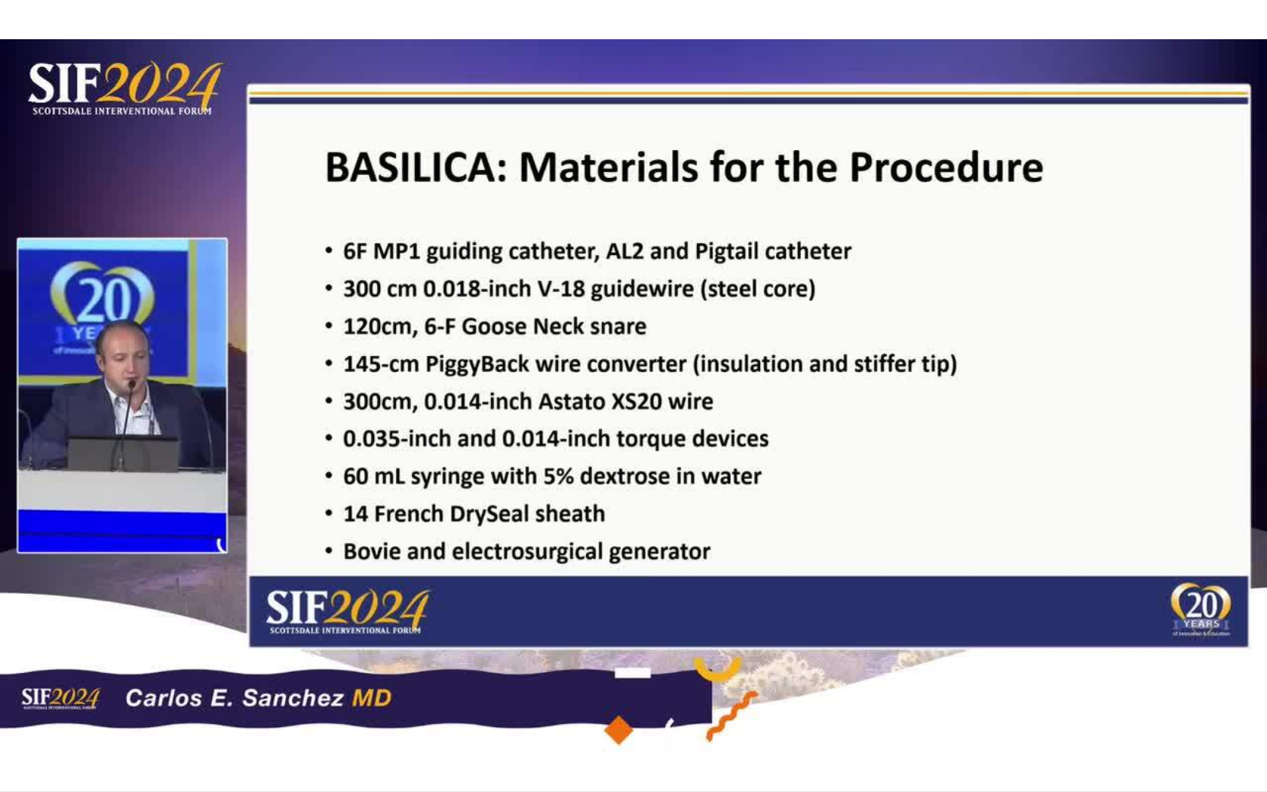
click at [665, 481] on div "10 seconds Tap to unmute" at bounding box center [633, 395] width 1267 height 791
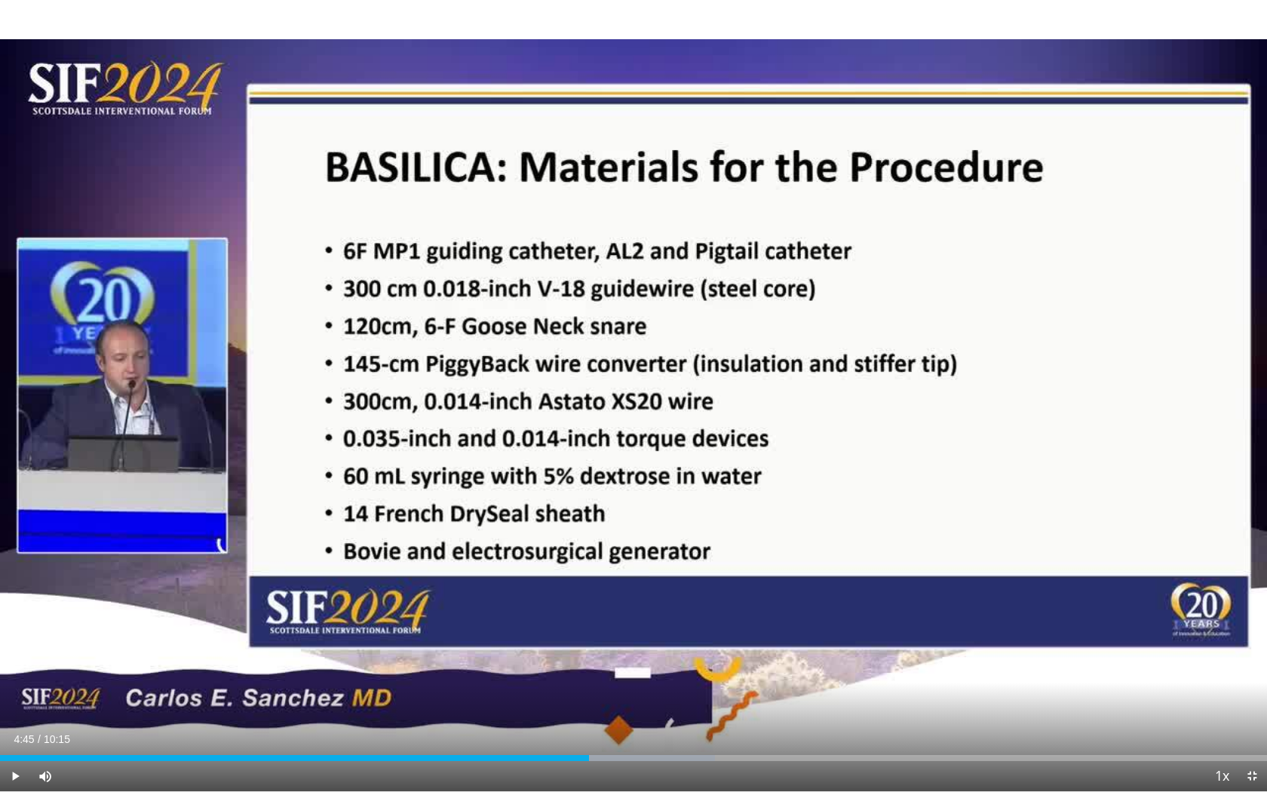
click at [665, 481] on div "10 seconds Tap to unmute" at bounding box center [633, 395] width 1267 height 791
click at [628, 631] on div "Loaded : 61.28% 05:04 05:04" at bounding box center [633, 754] width 1267 height 14
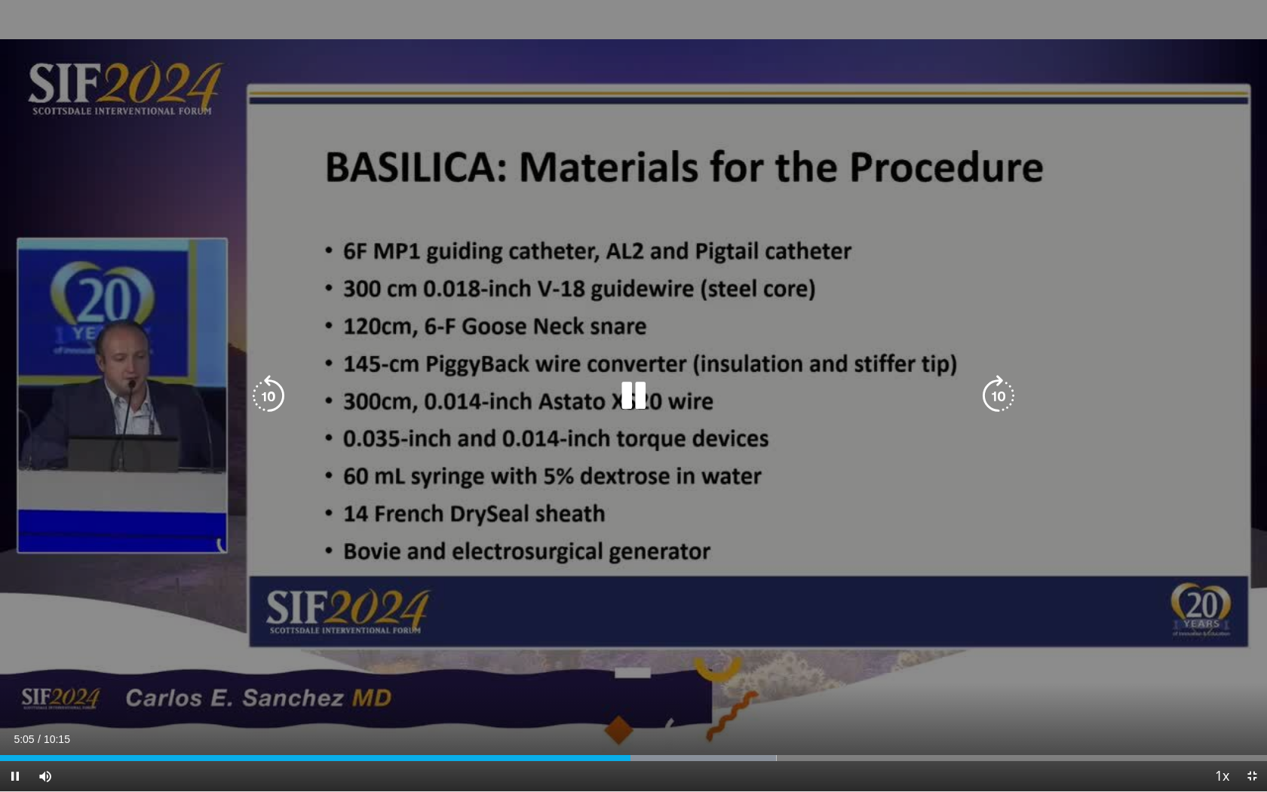
click at [772, 511] on div "10 seconds Tap to unmute" at bounding box center [633, 395] width 1267 height 791
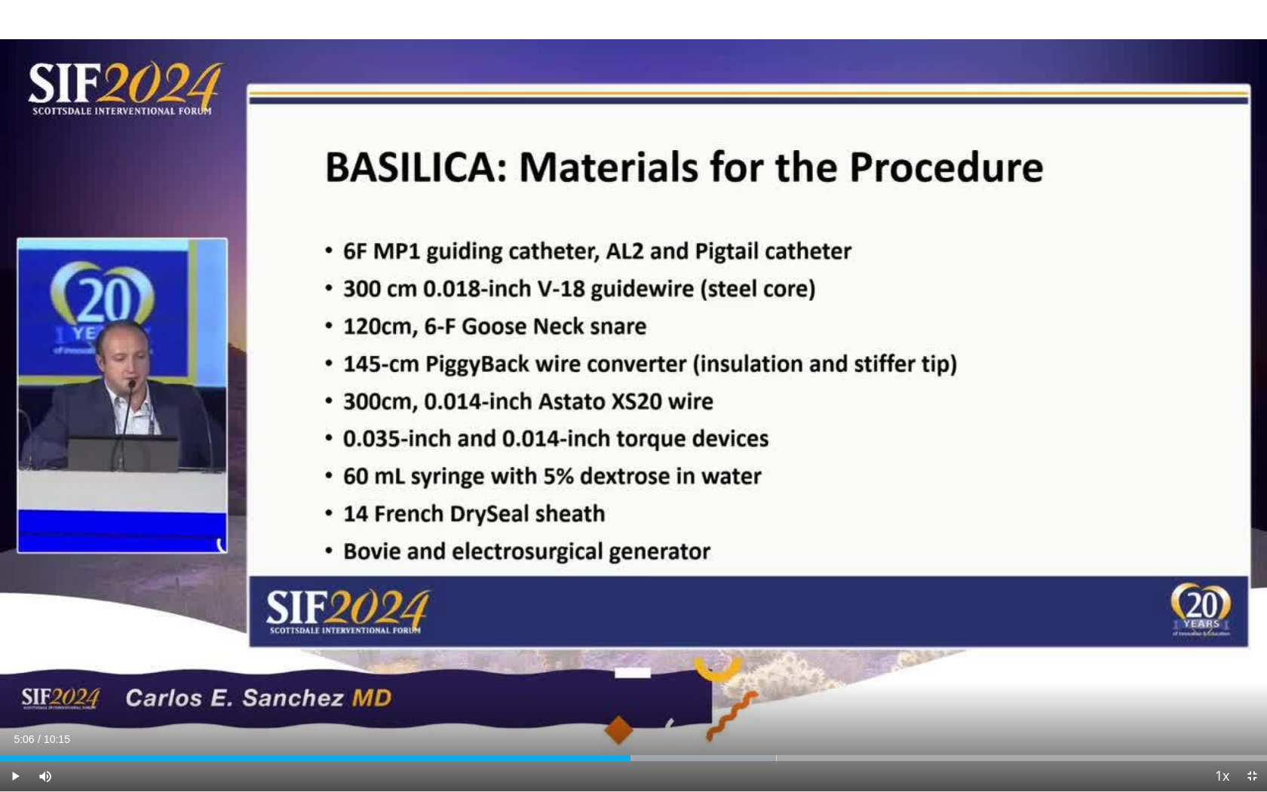
click at [772, 511] on div "10 seconds Tap to unmute" at bounding box center [633, 395] width 1267 height 791
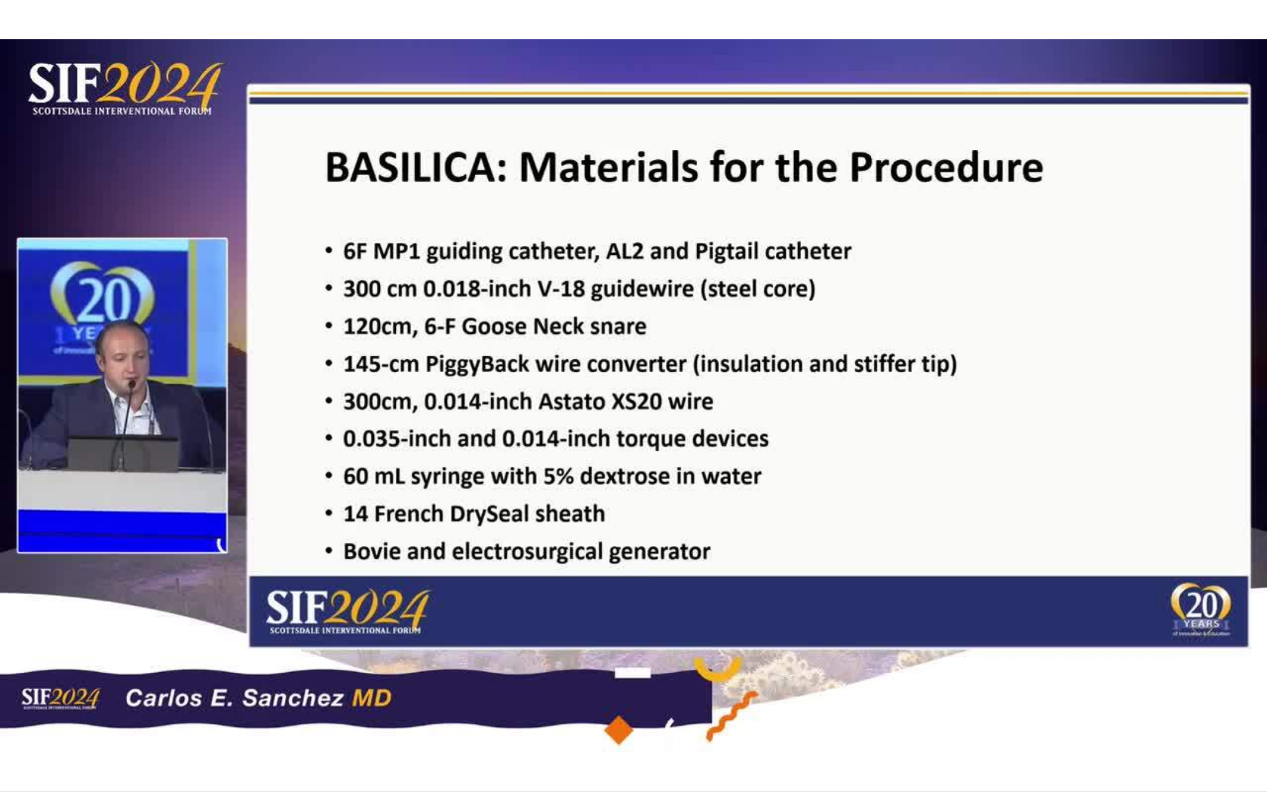
click at [815, 528] on div "10 seconds Tap to unmute" at bounding box center [633, 395] width 1267 height 791
